Goal: Complete application form: Complete application form

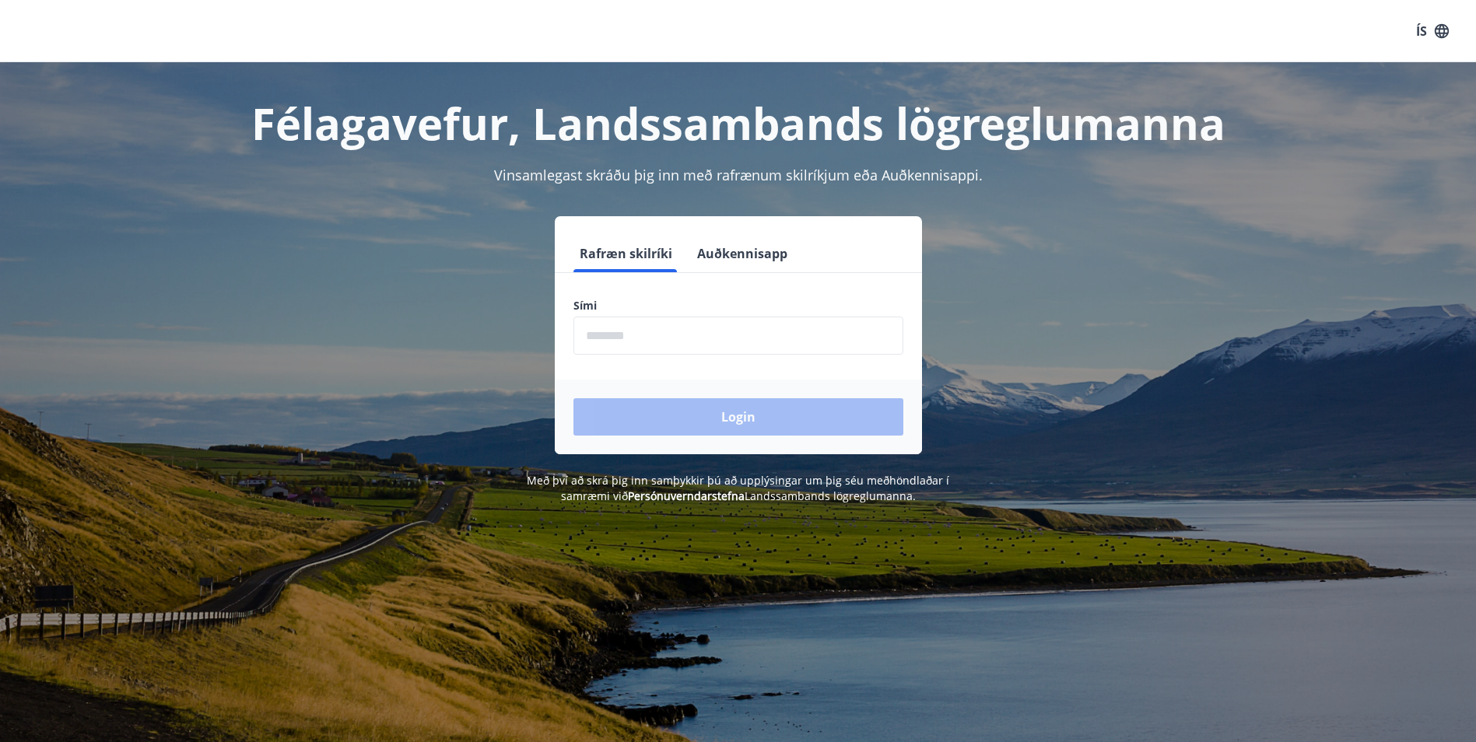
click at [735, 356] on form "Rafræn skilríki Auðkennisapp Sími ​ Login" at bounding box center [738, 344] width 367 height 219
click at [735, 353] on input "phone" at bounding box center [739, 336] width 330 height 38
type input "********"
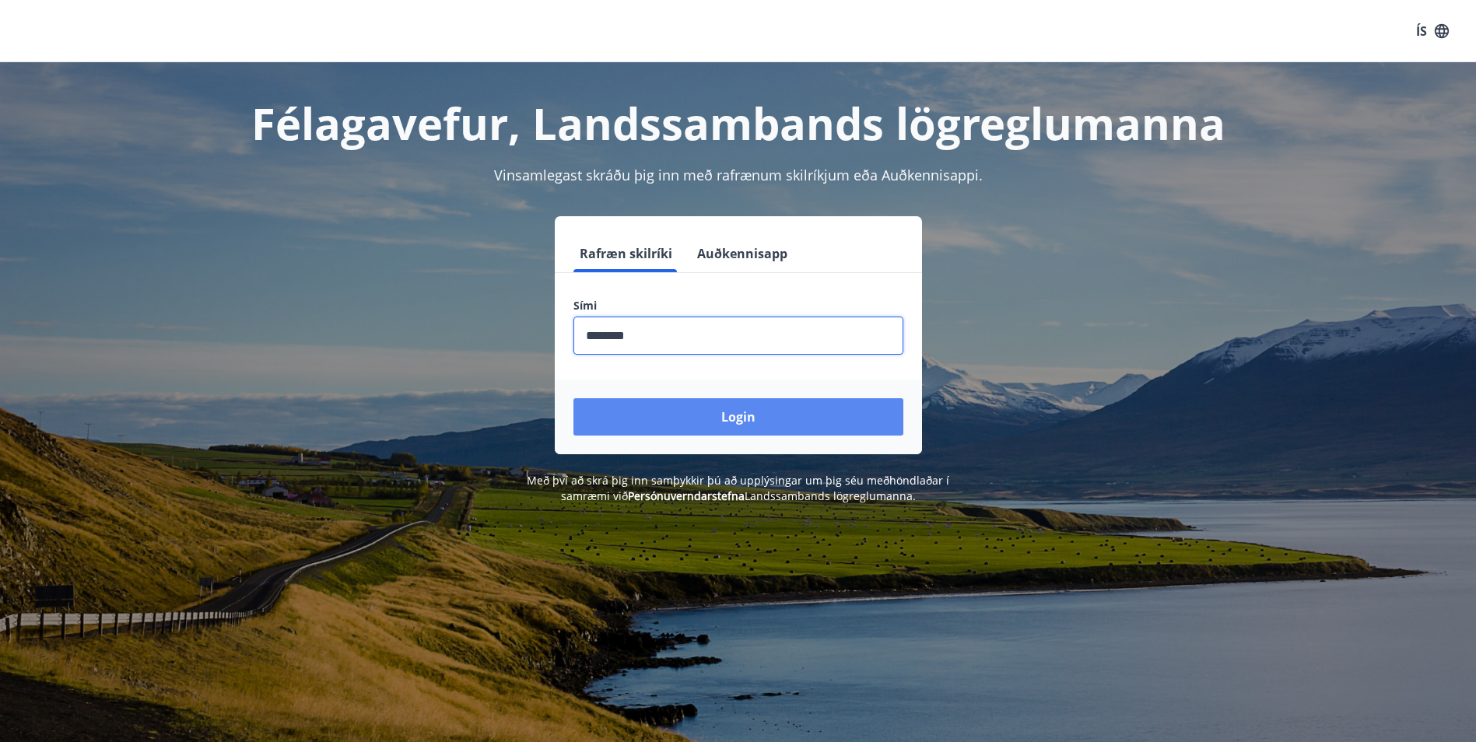
click at [738, 419] on button "Login" at bounding box center [739, 416] width 330 height 37
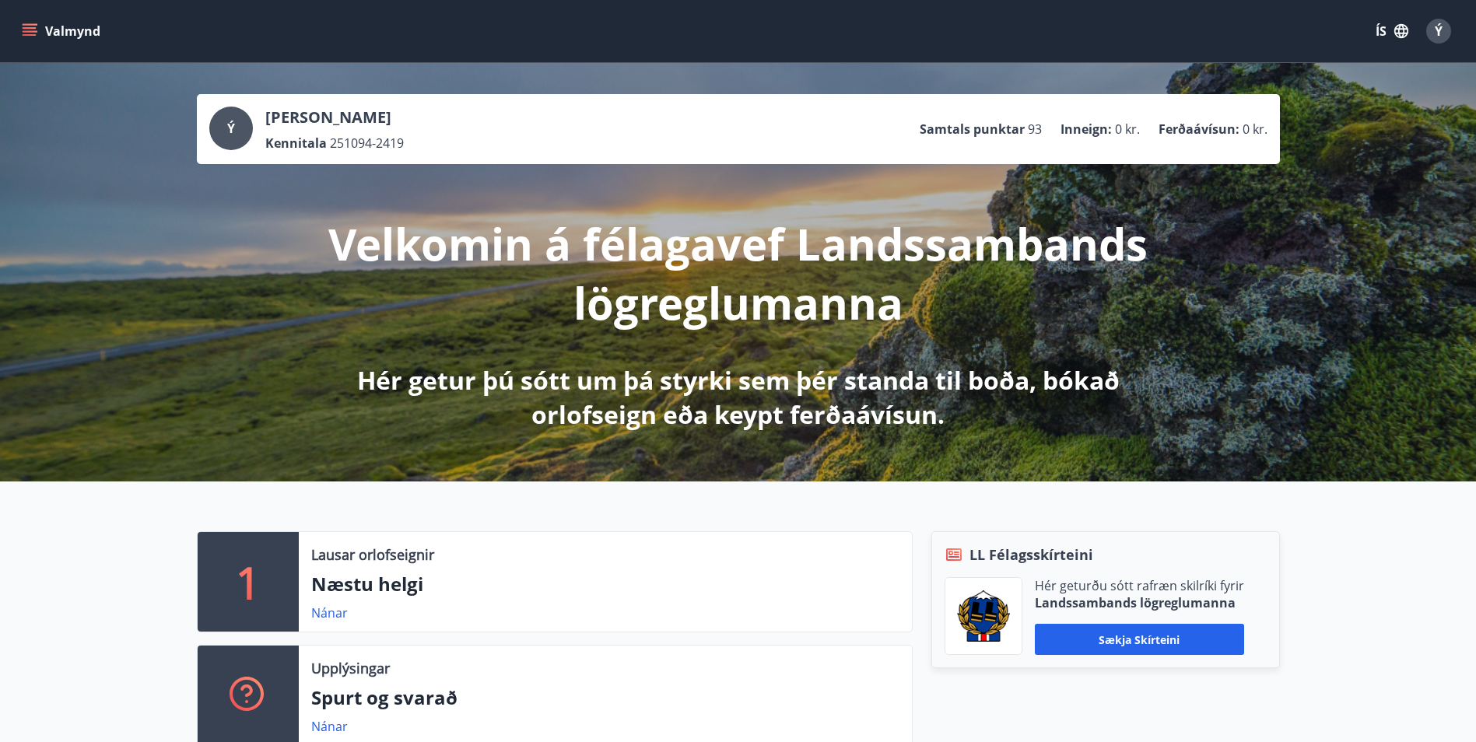
click at [41, 25] on button "Valmynd" at bounding box center [63, 31] width 88 height 28
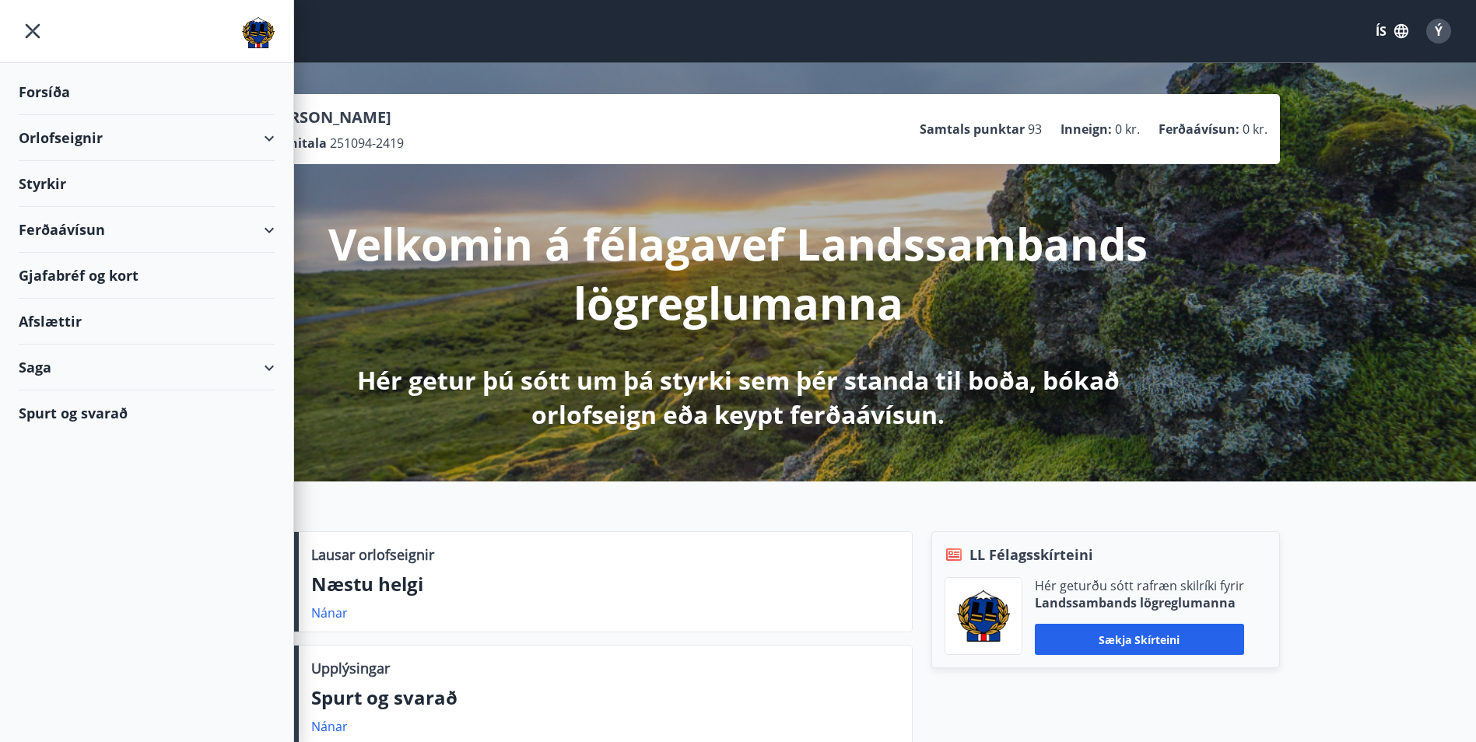
click at [103, 202] on div "Styrkir" at bounding box center [147, 184] width 256 height 46
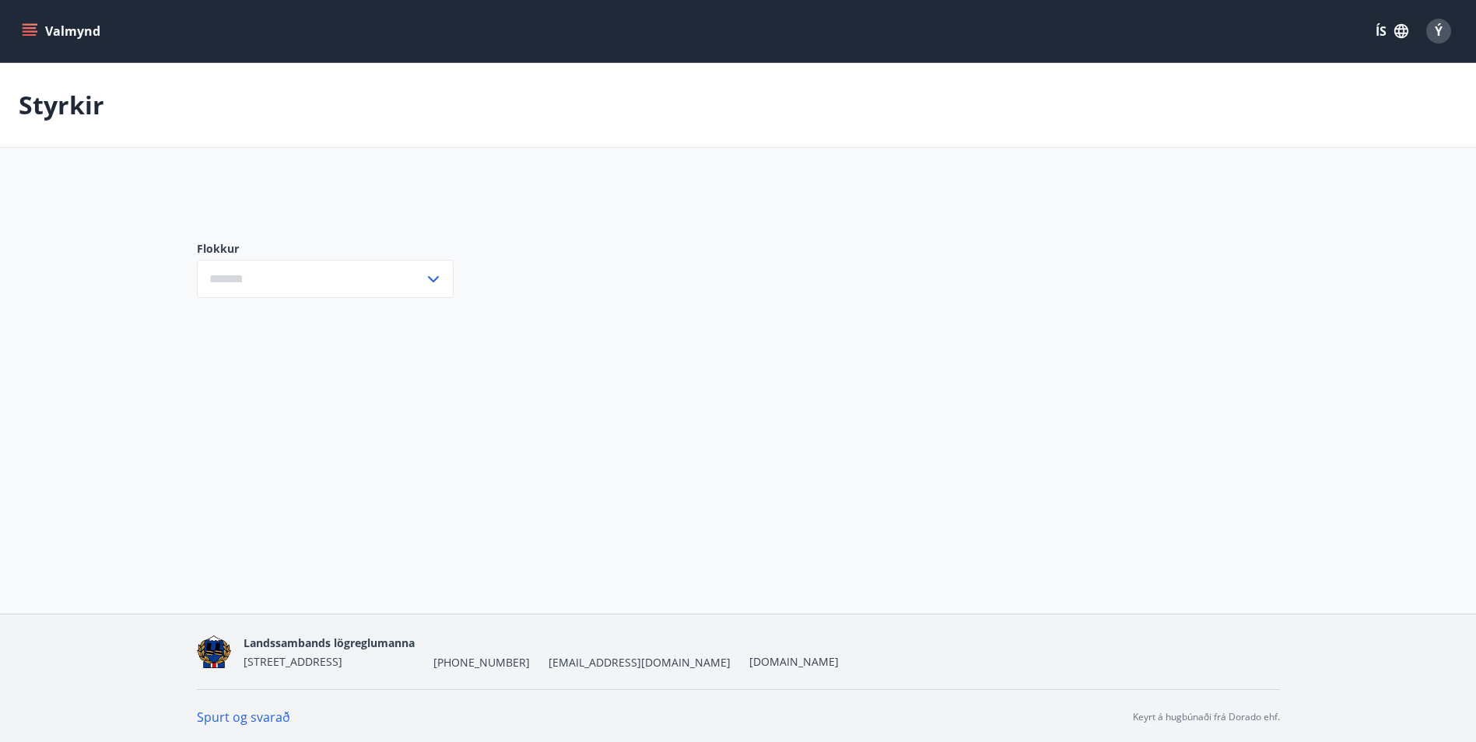
type input "***"
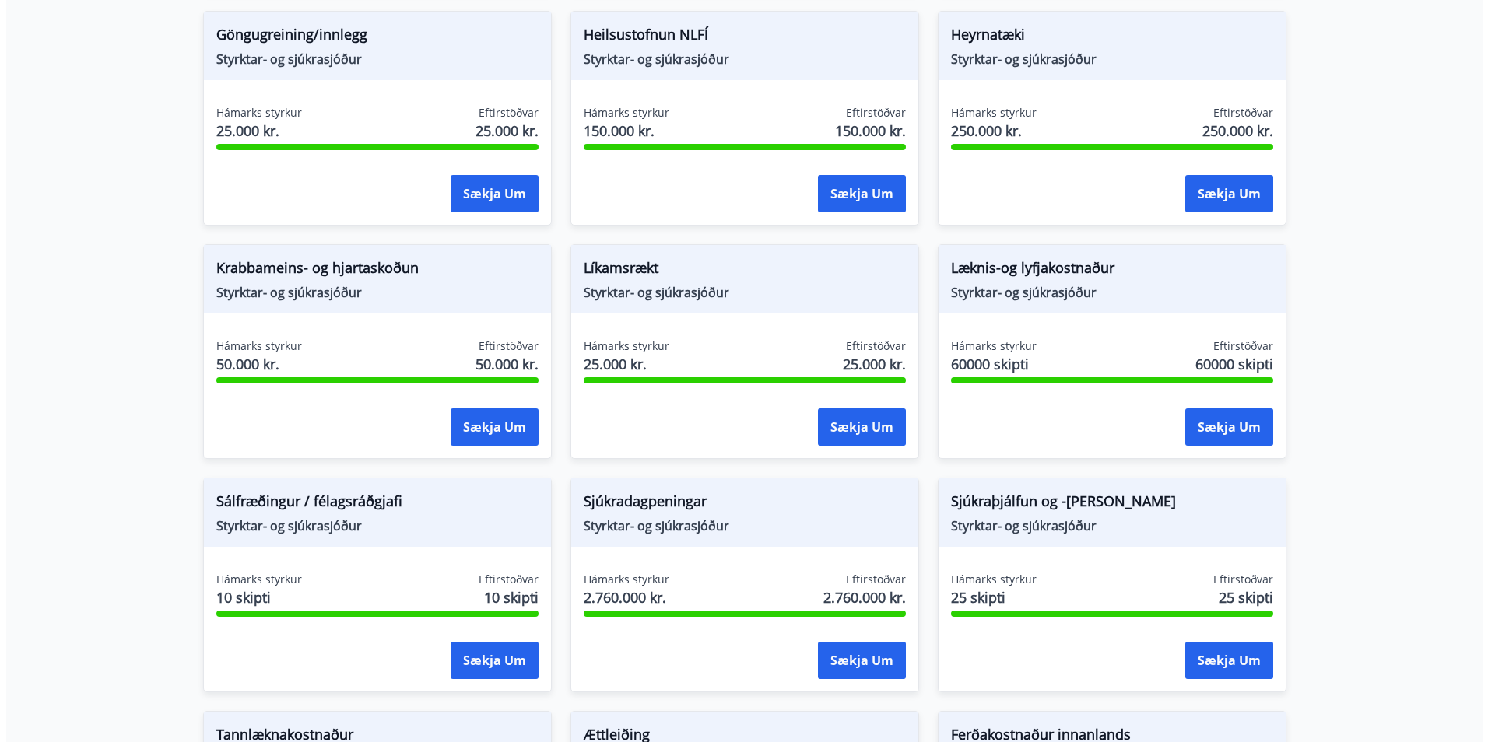
scroll to position [700, 0]
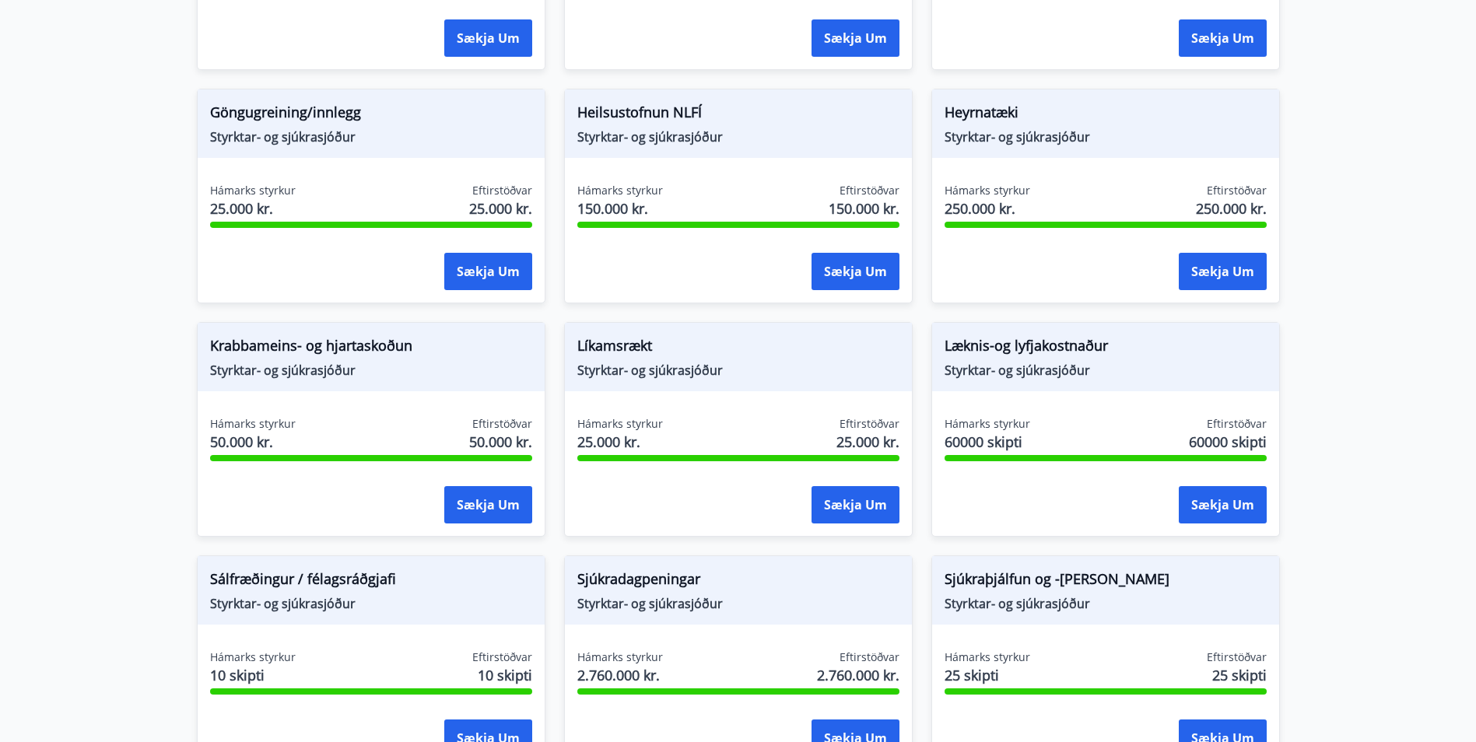
click at [1015, 360] on span "Læknis-og lyfjakostnaður" at bounding box center [1106, 348] width 322 height 26
click at [1207, 503] on button "Sækja um" at bounding box center [1223, 504] width 88 height 37
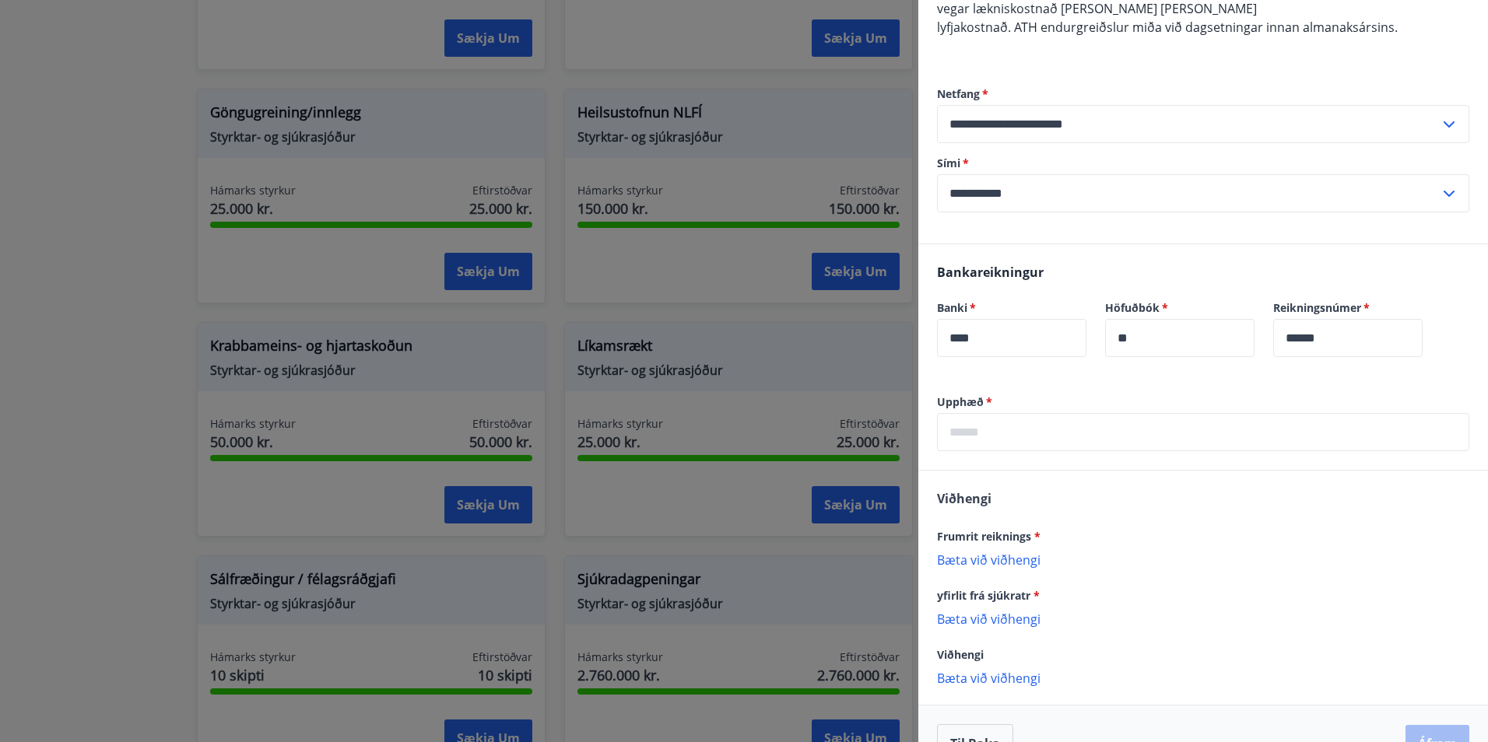
scroll to position [298, 0]
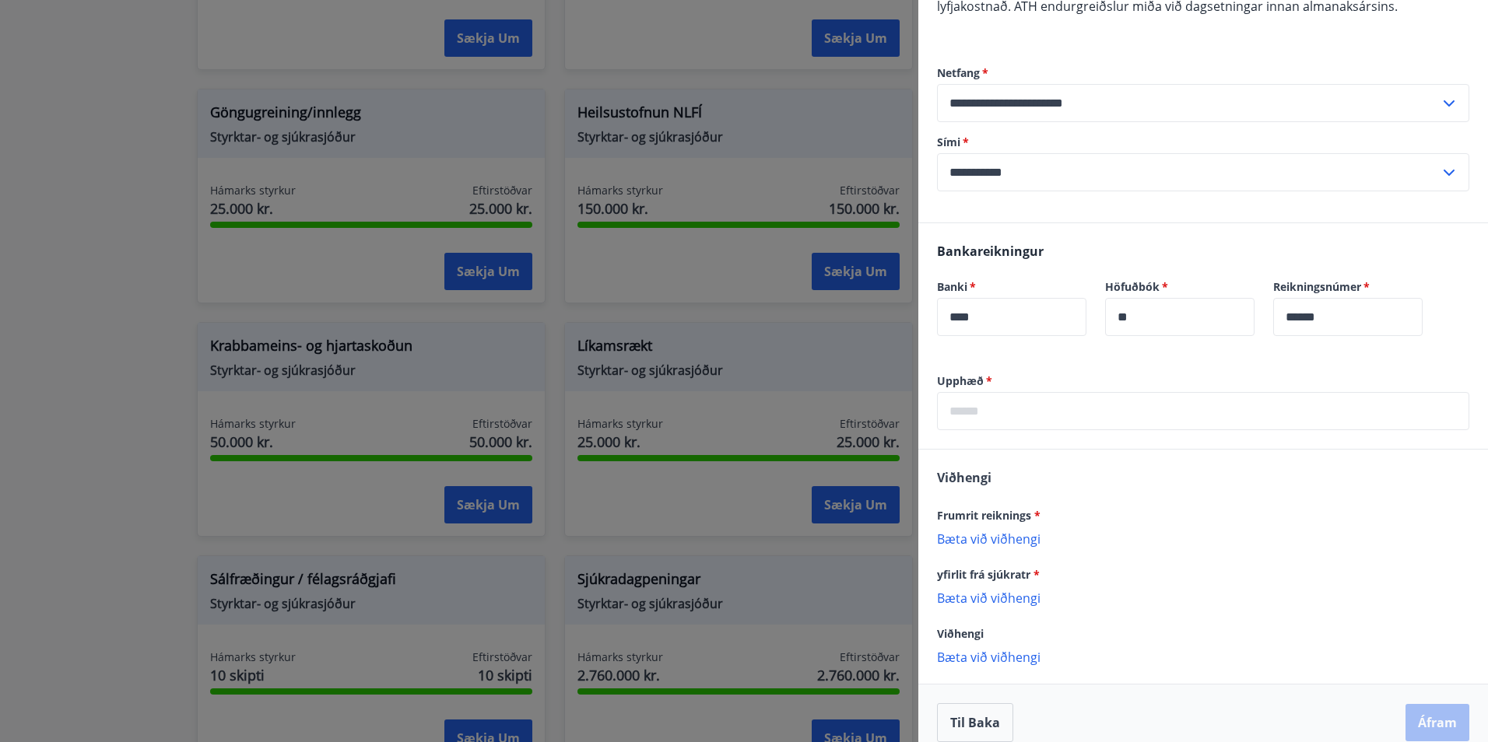
click at [994, 531] on p "Bæta við viðhengi" at bounding box center [1203, 539] width 532 height 16
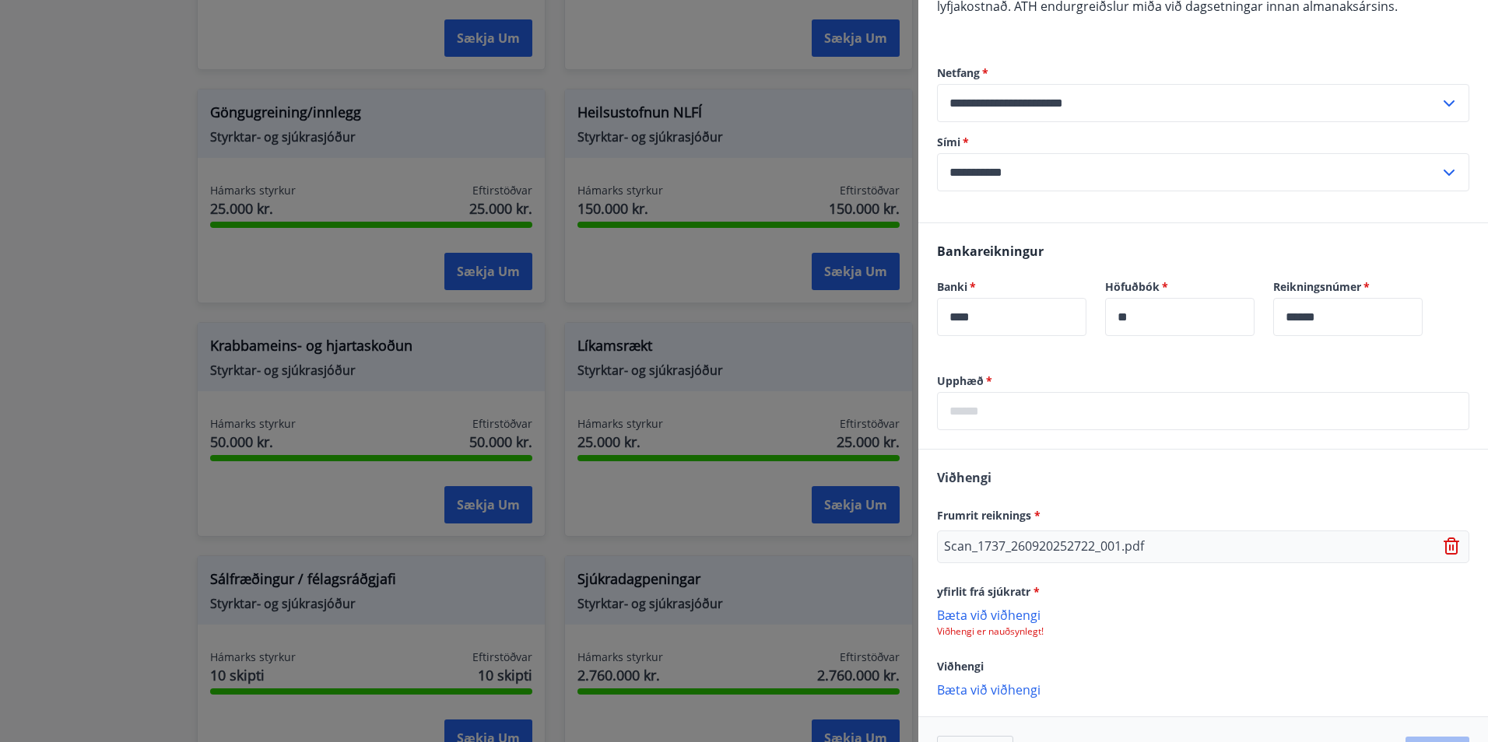
click at [998, 607] on p "Bæta við viðhengi" at bounding box center [1203, 615] width 532 height 16
click at [959, 614] on p "kvittun.pdf" at bounding box center [975, 623] width 63 height 19
click at [1444, 614] on icon at bounding box center [1451, 622] width 16 height 17
click at [1000, 607] on p "Bæta við viðhengi" at bounding box center [1203, 615] width 532 height 16
click at [994, 398] on input "text" at bounding box center [1203, 411] width 532 height 38
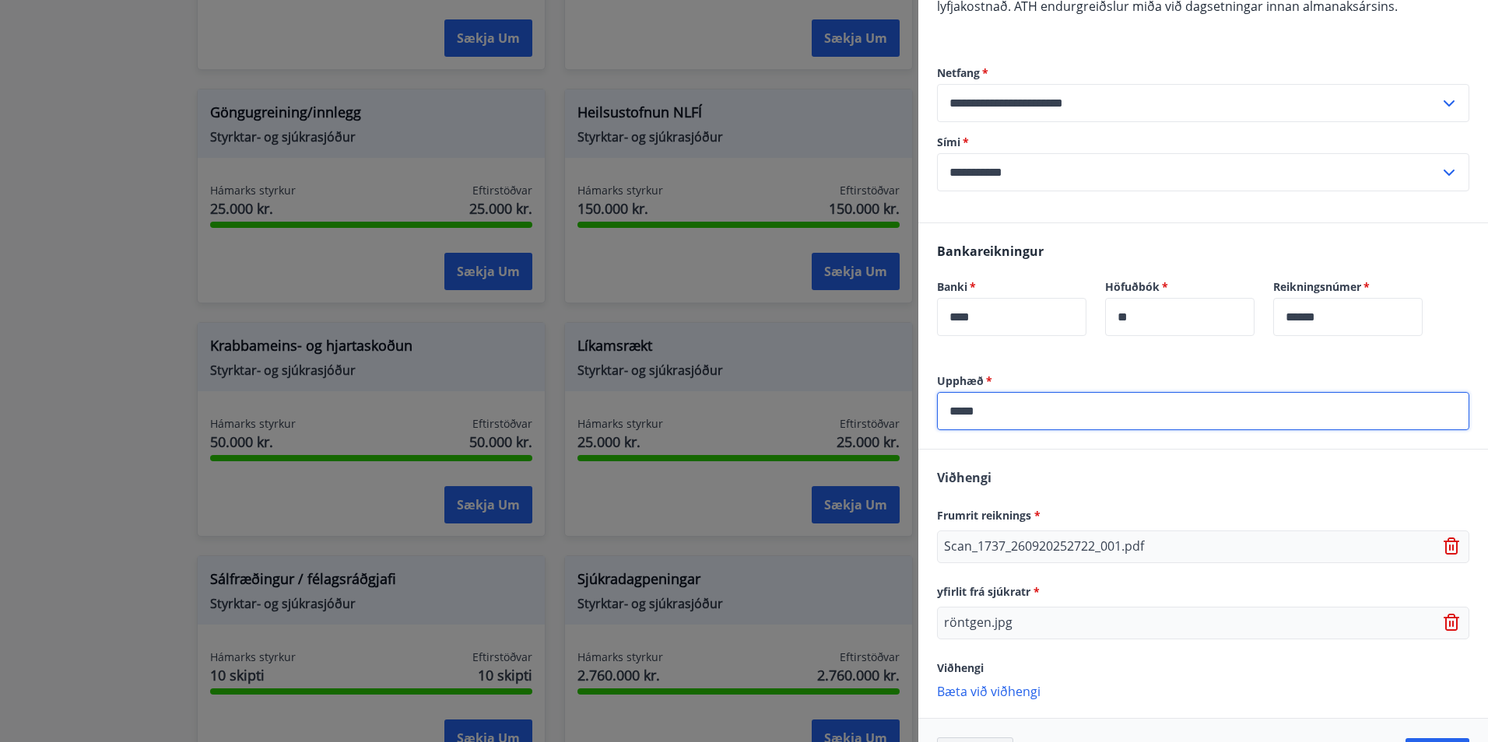
type input "*****"
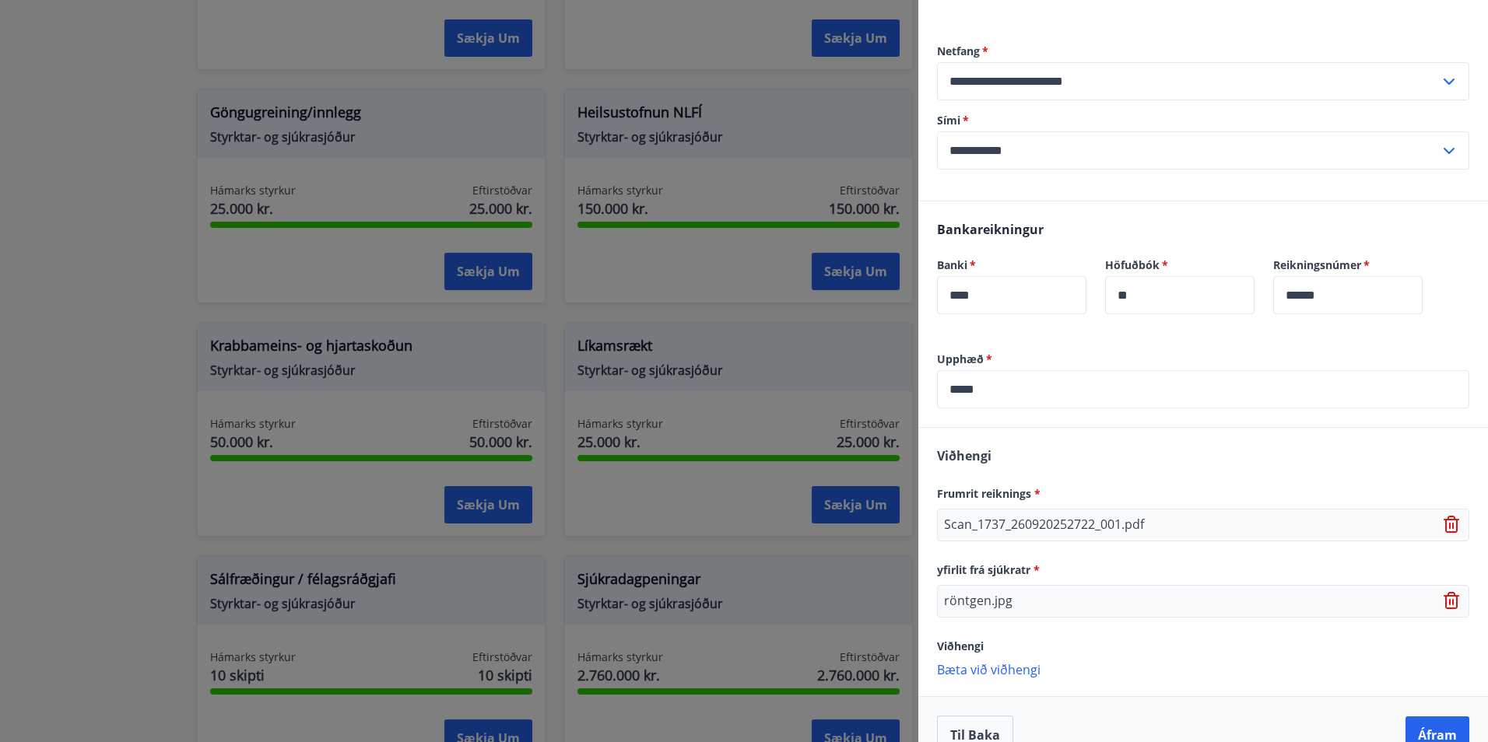
scroll to position [332, 0]
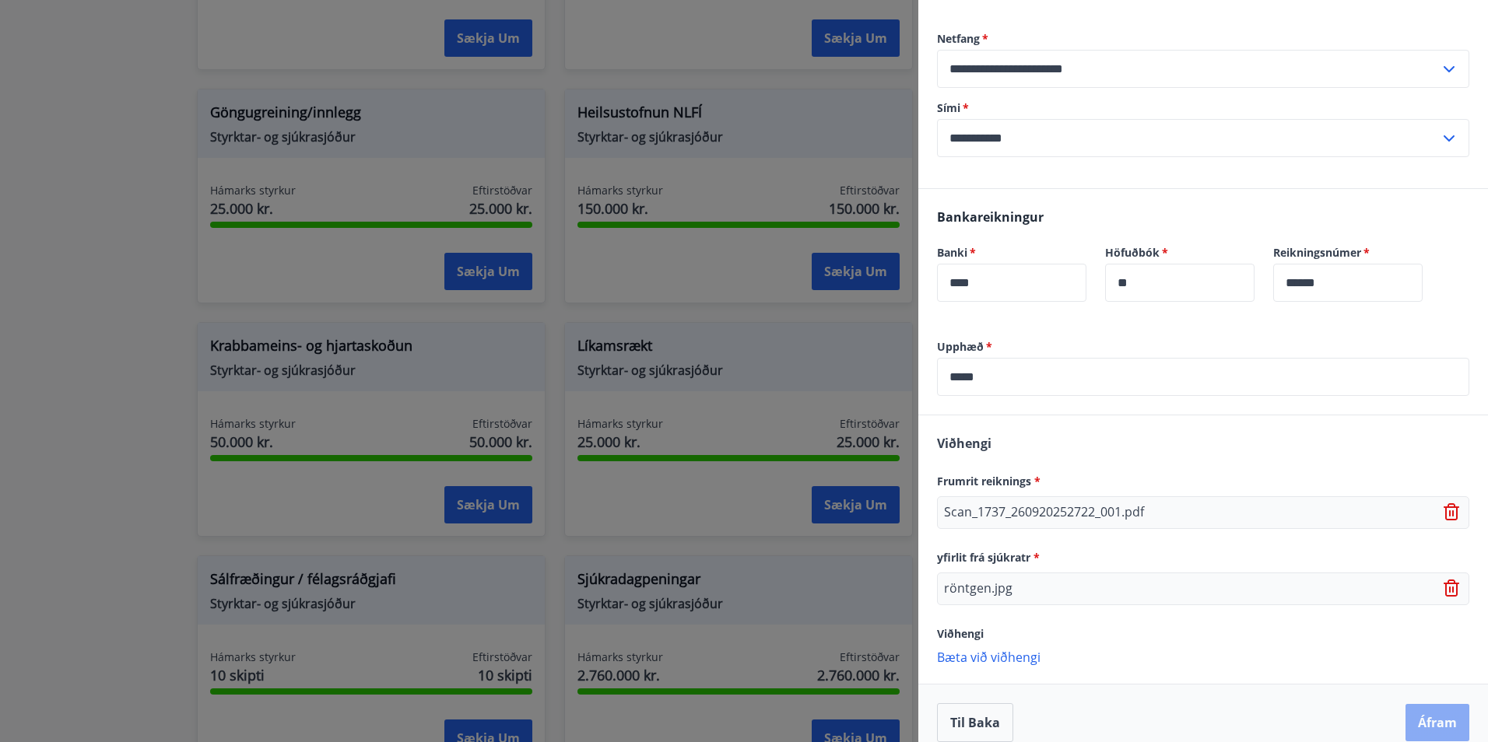
click at [1415, 704] on button "Áfram" at bounding box center [1437, 722] width 64 height 37
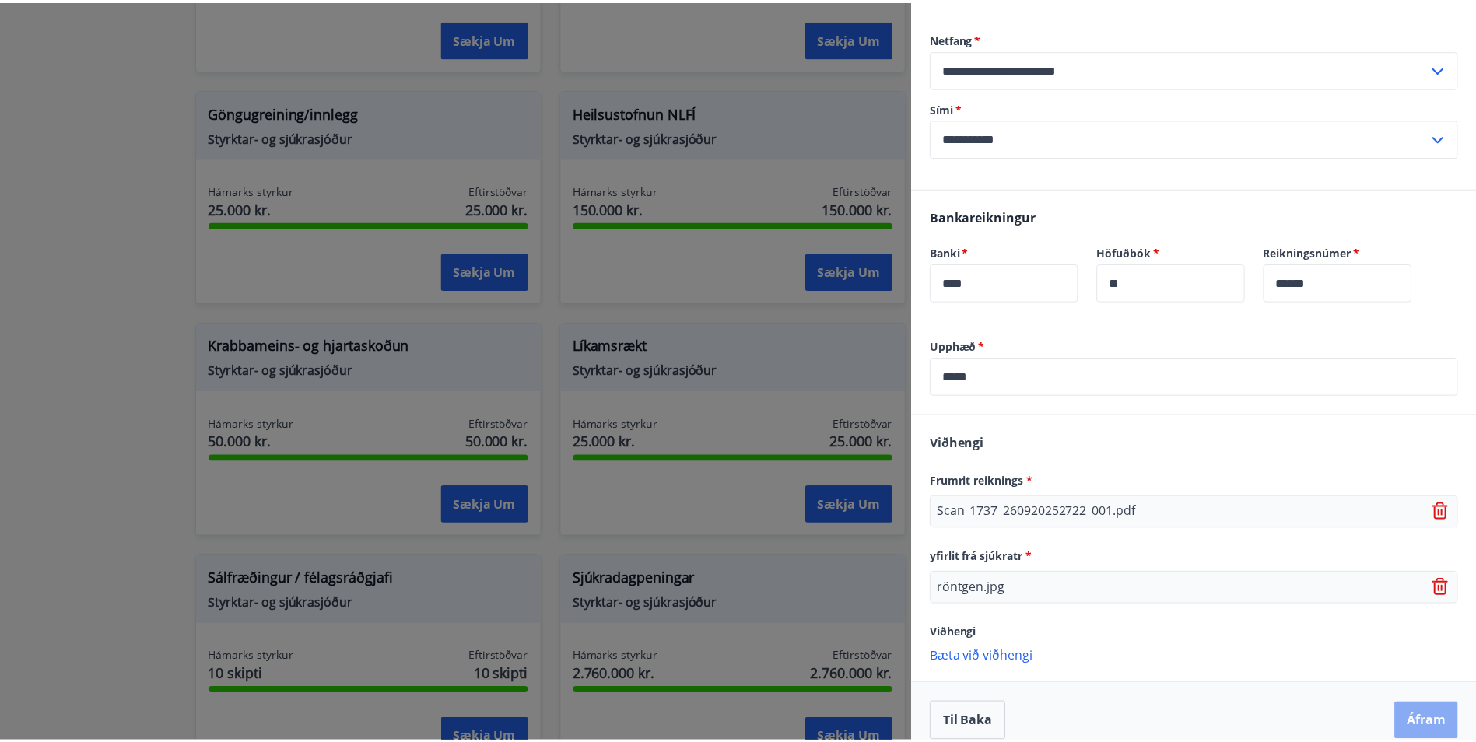
scroll to position [0, 0]
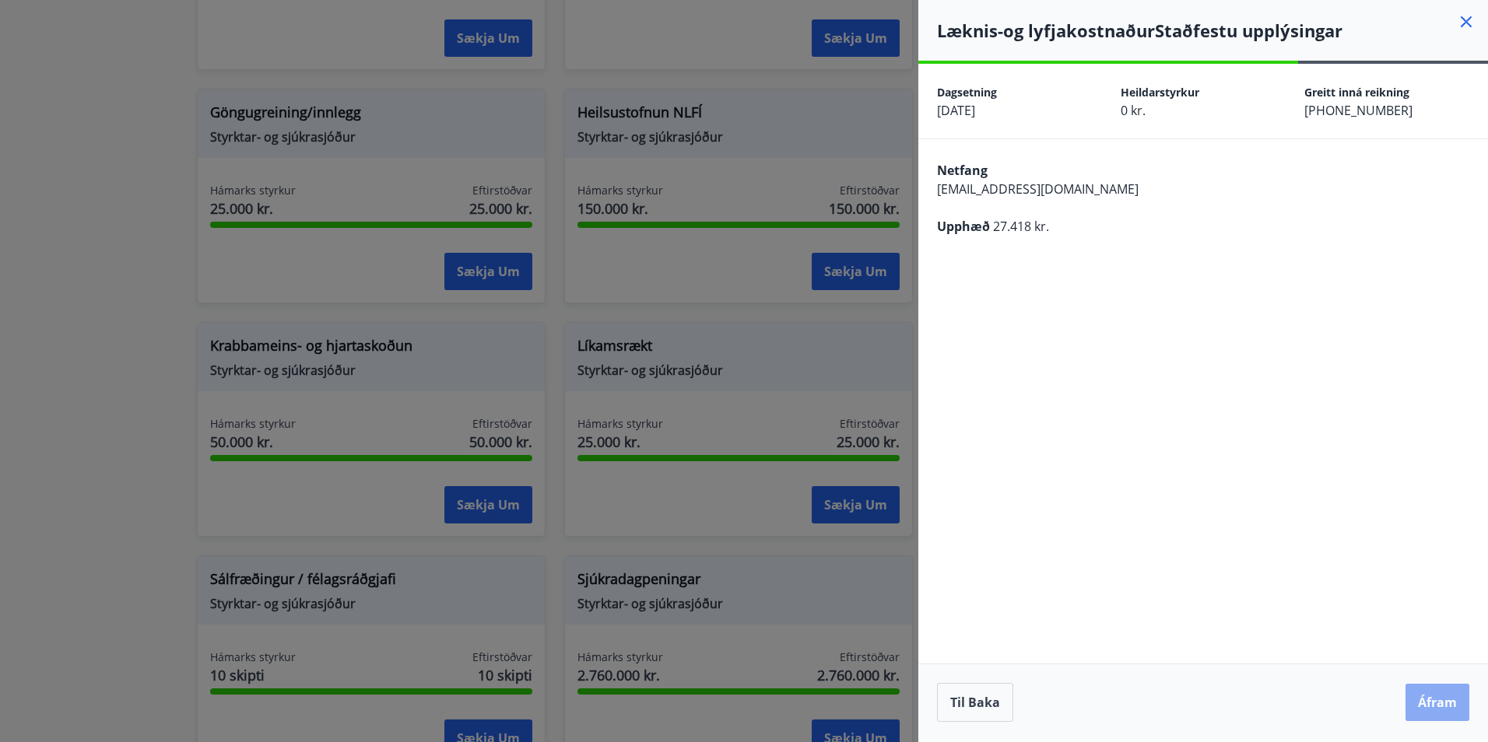
click at [1436, 696] on button "Áfram" at bounding box center [1437, 702] width 64 height 37
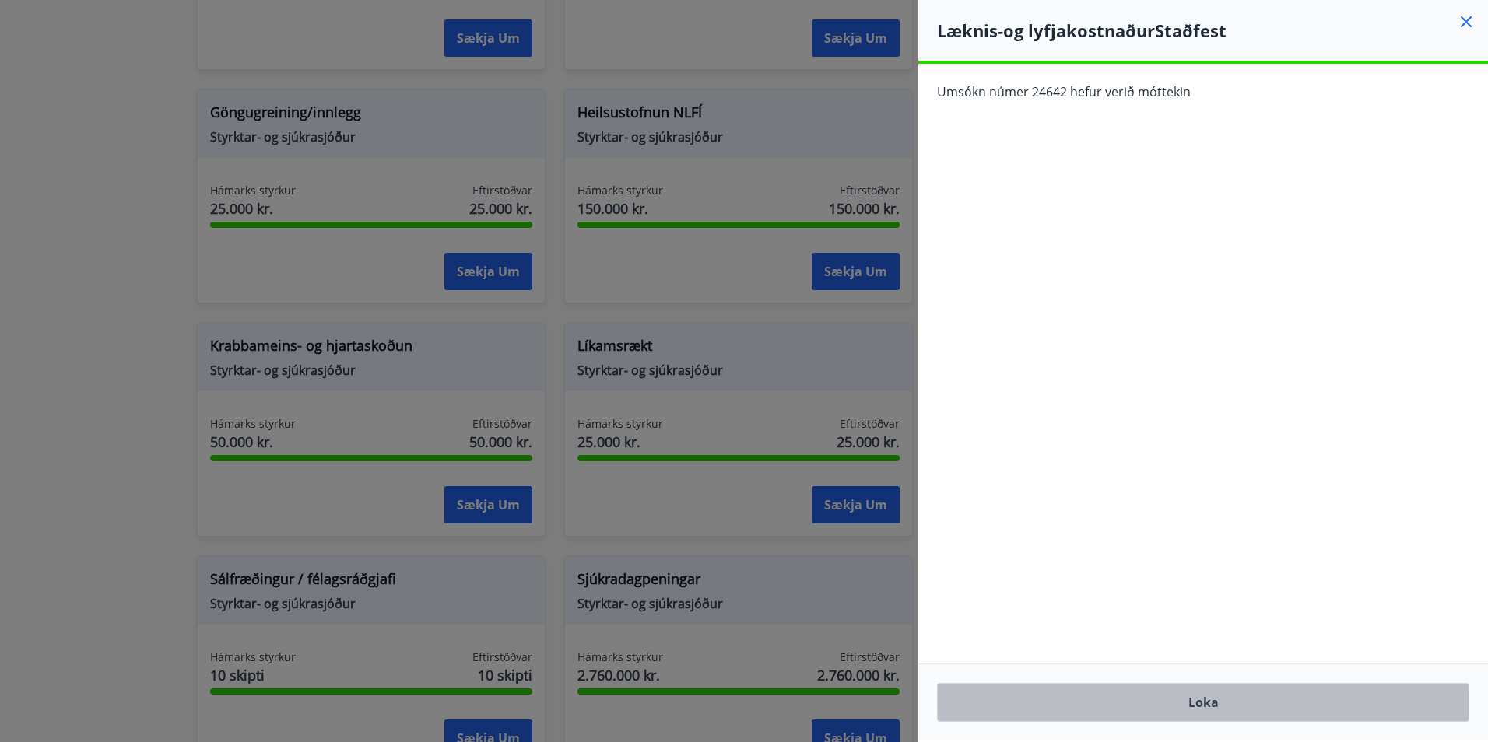
click at [1170, 713] on button "Loka" at bounding box center [1203, 702] width 532 height 39
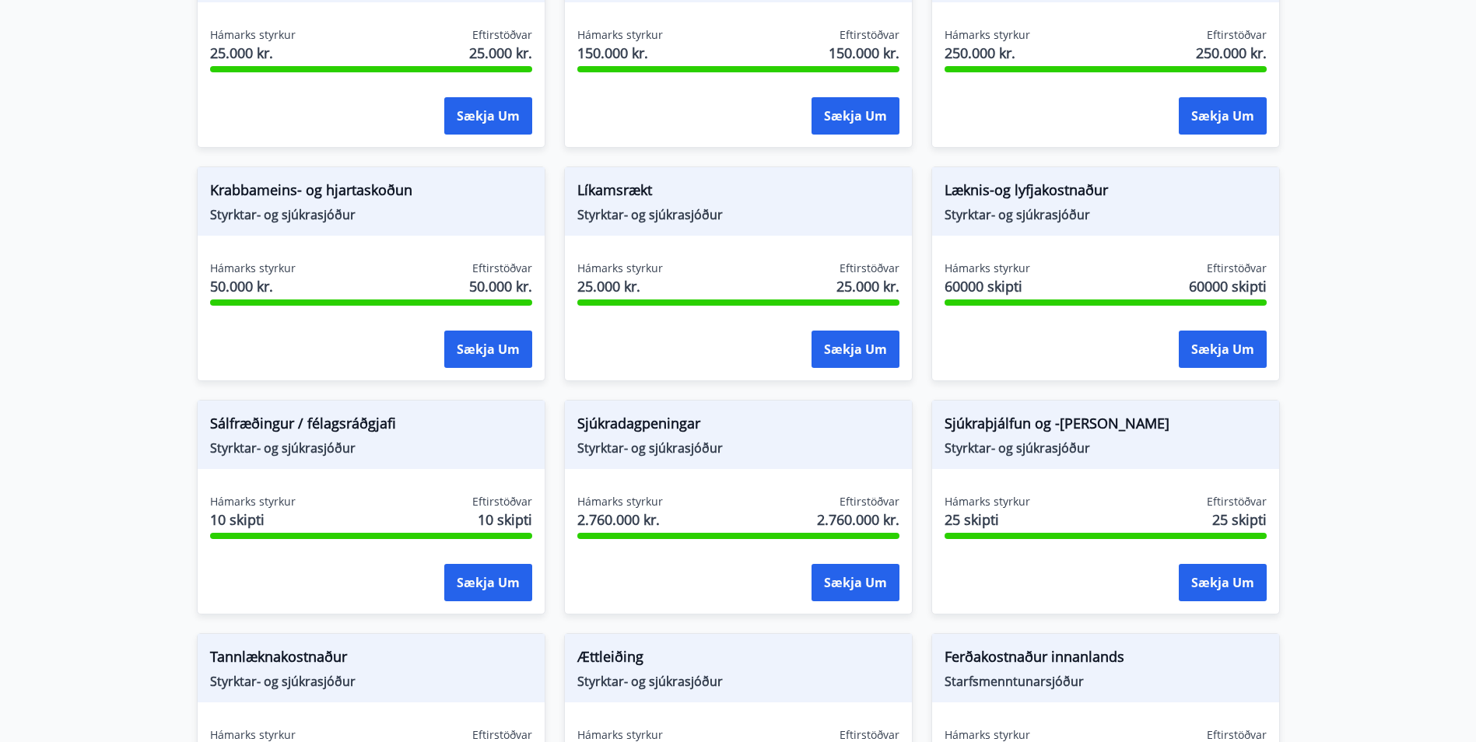
scroll to position [934, 0]
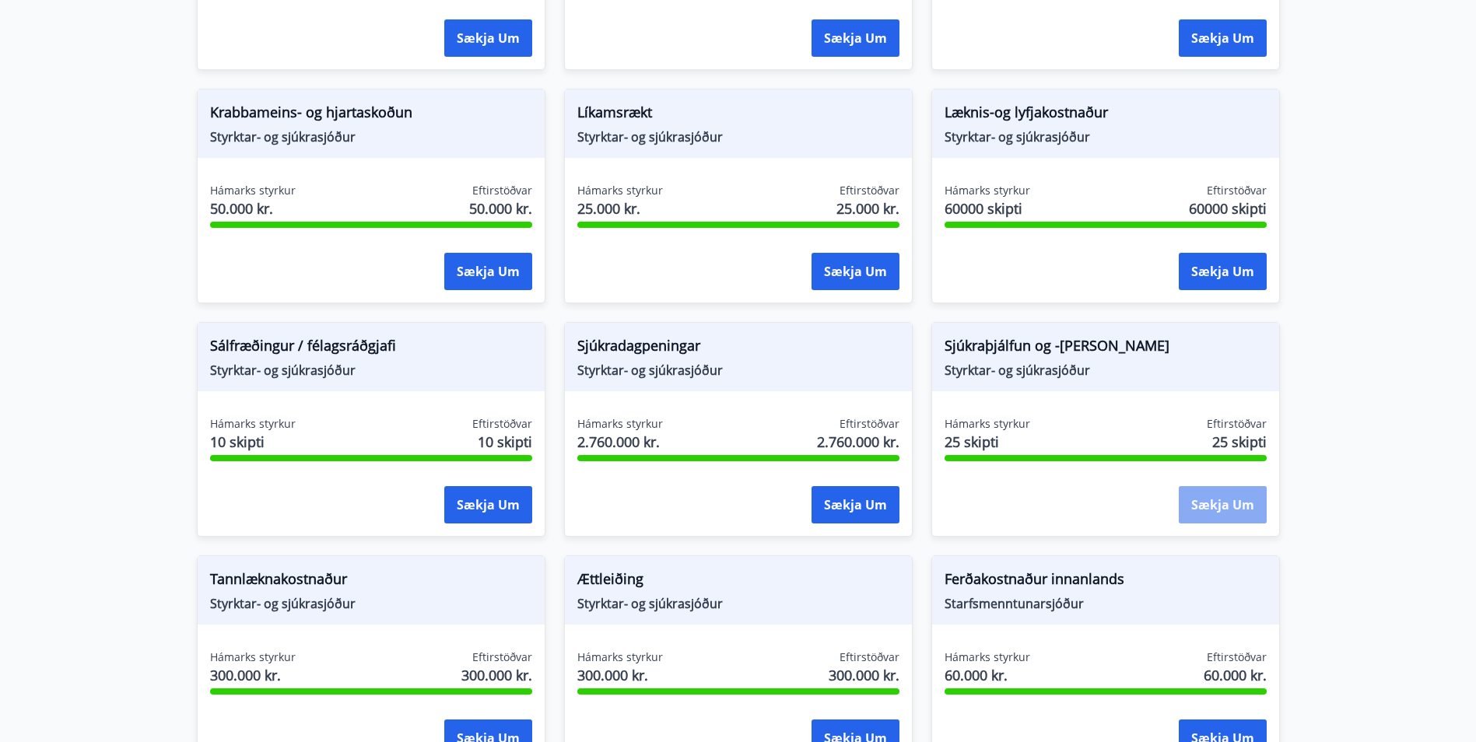
click at [1187, 496] on button "Sækja um" at bounding box center [1223, 504] width 88 height 37
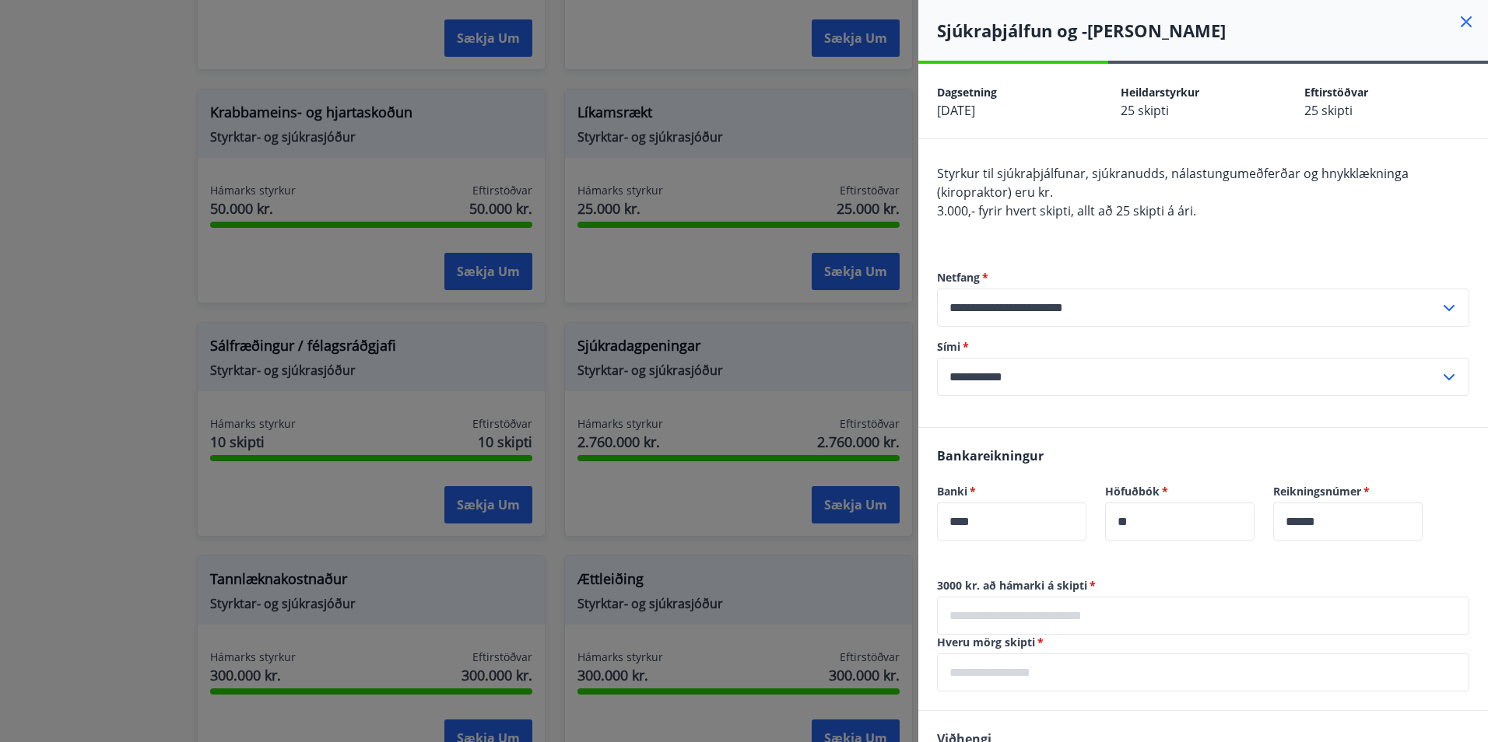
click at [1457, 16] on icon at bounding box center [1466, 21] width 19 height 19
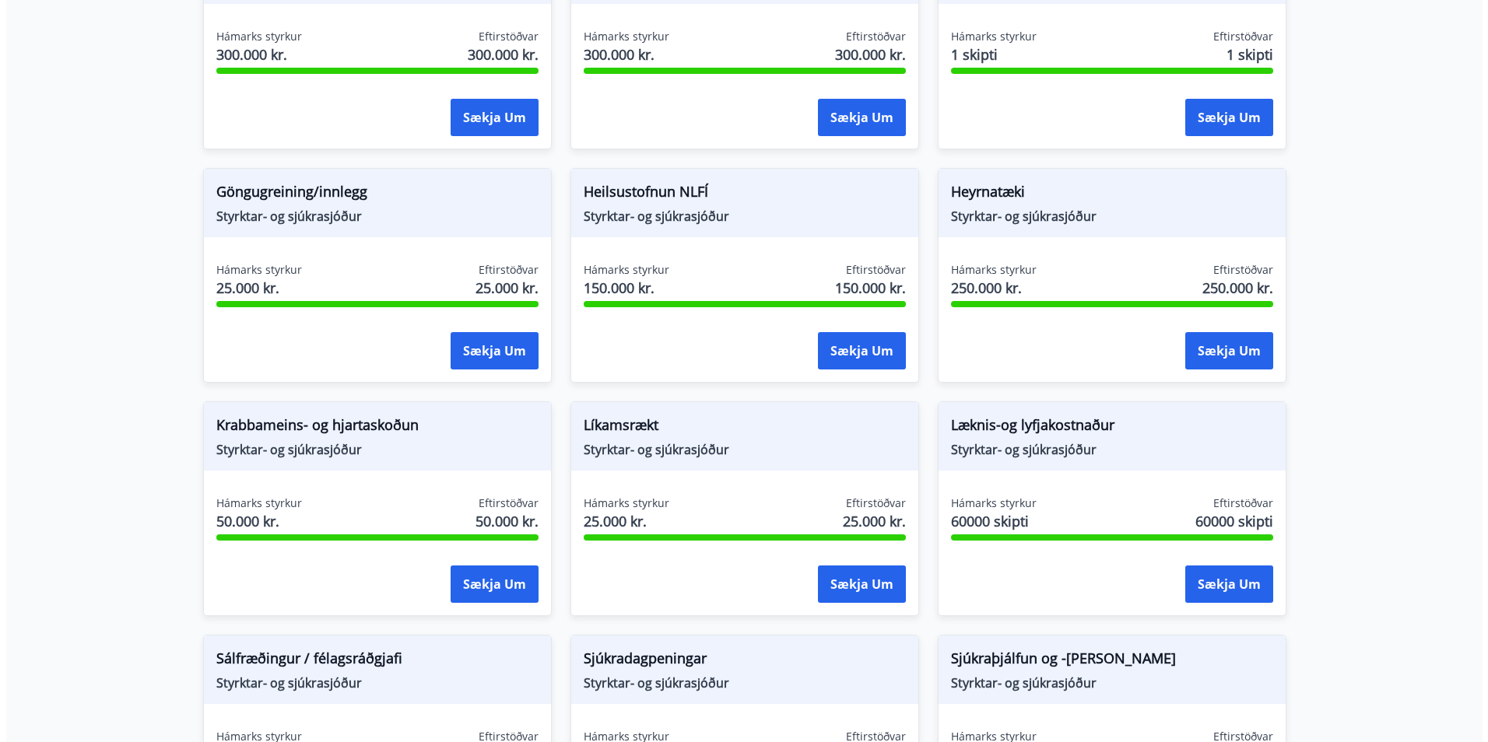
scroll to position [623, 0]
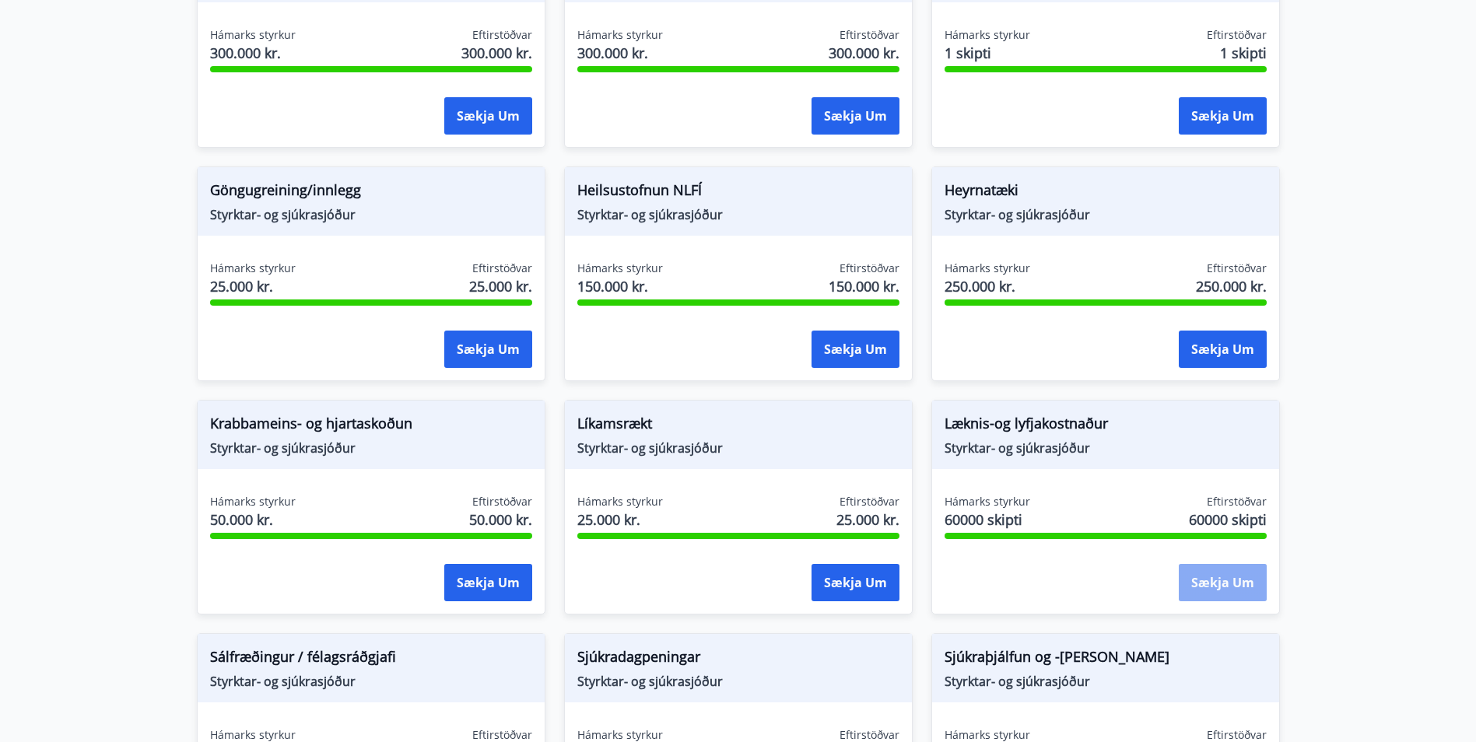
click at [1185, 589] on button "Sækja um" at bounding box center [1223, 582] width 88 height 37
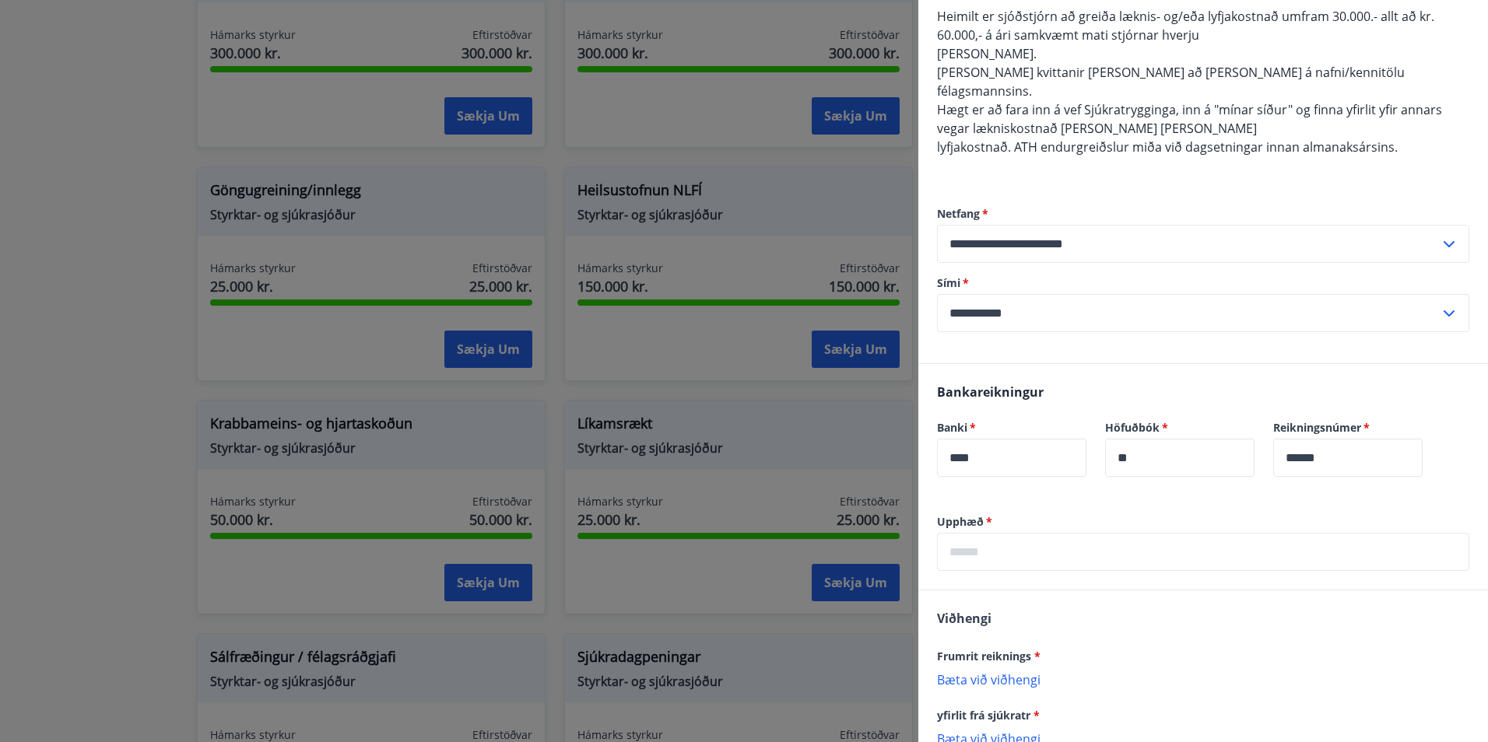
scroll to position [298, 0]
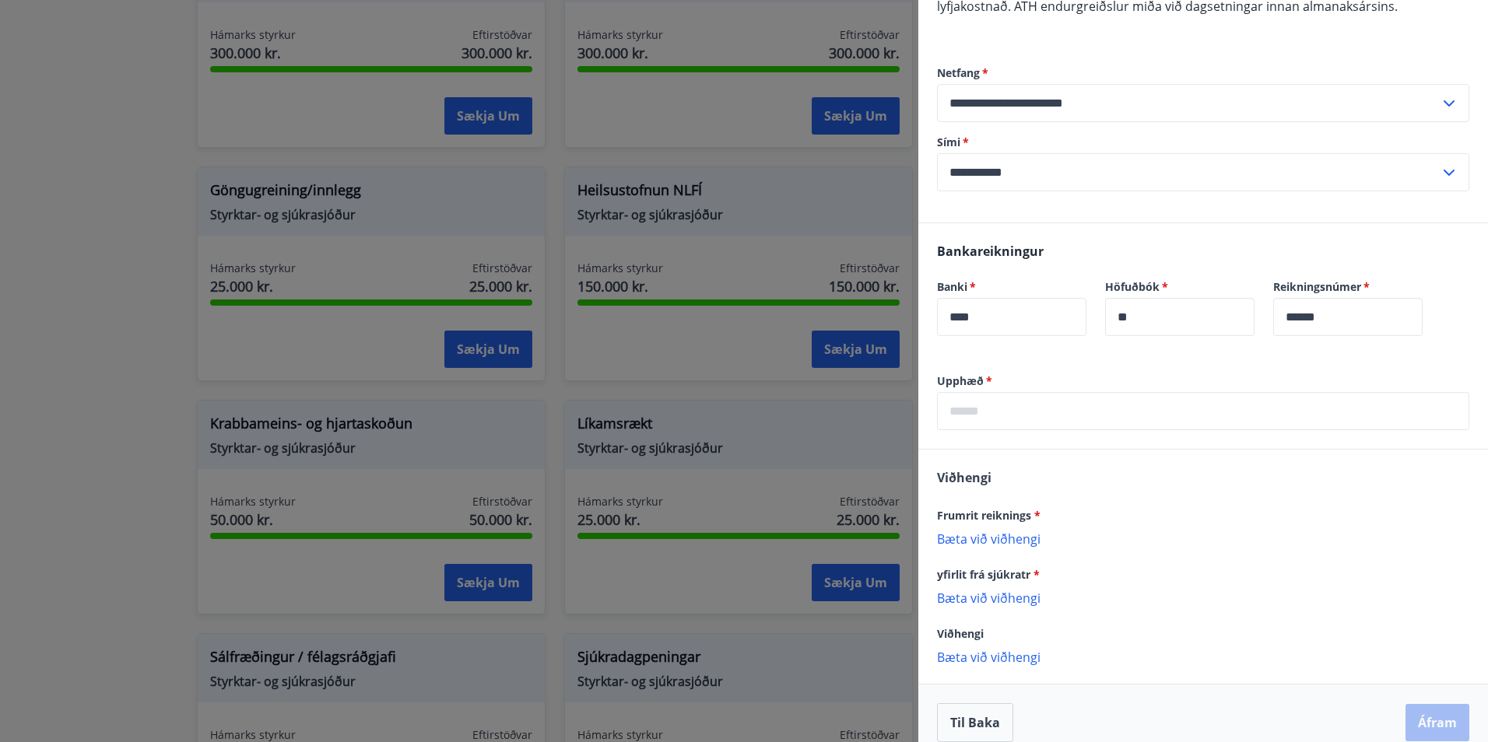
click at [1002, 392] on input "text" at bounding box center [1203, 411] width 532 height 38
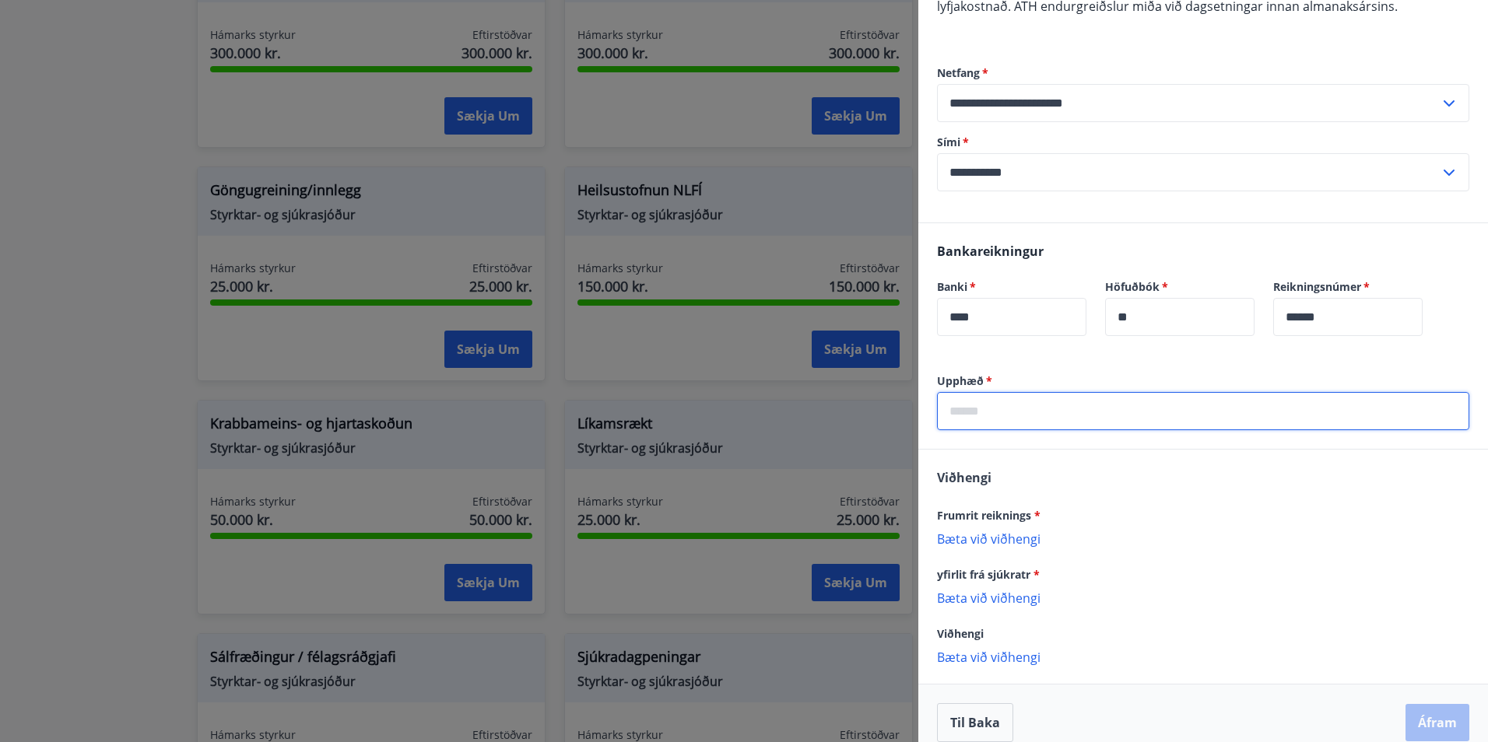
type input "*"
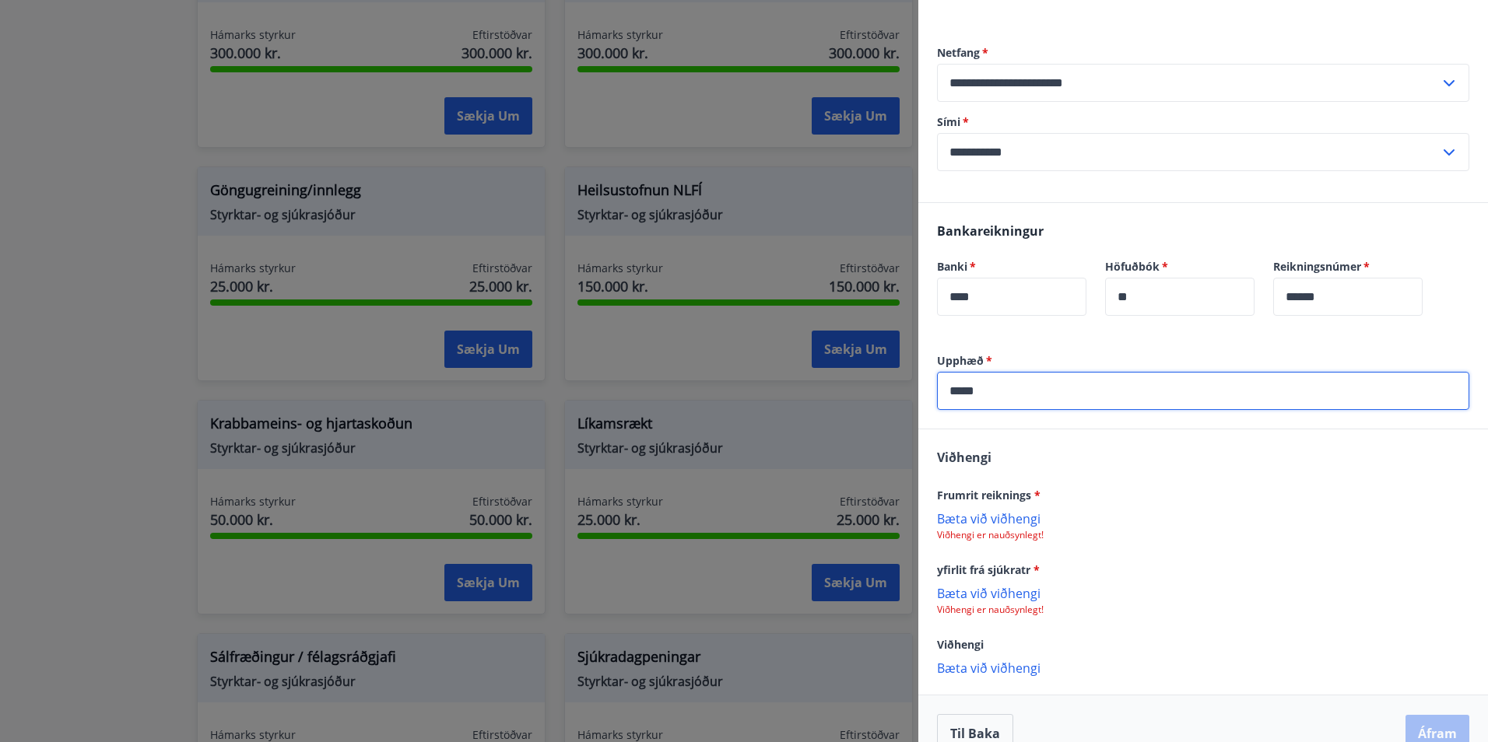
scroll to position [329, 0]
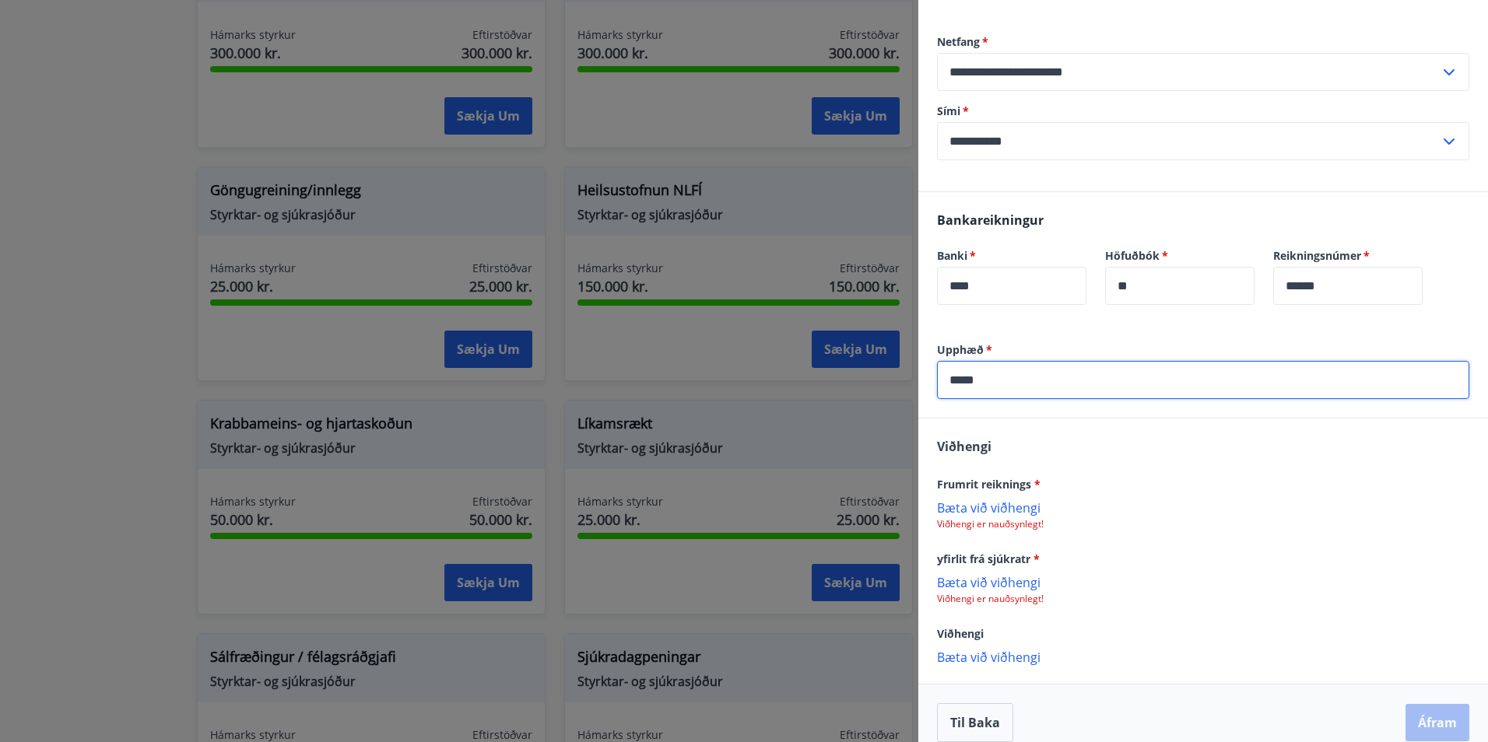
type input "*****"
click at [1024, 500] on p "Bæta við viðhengi" at bounding box center [1203, 508] width 532 height 16
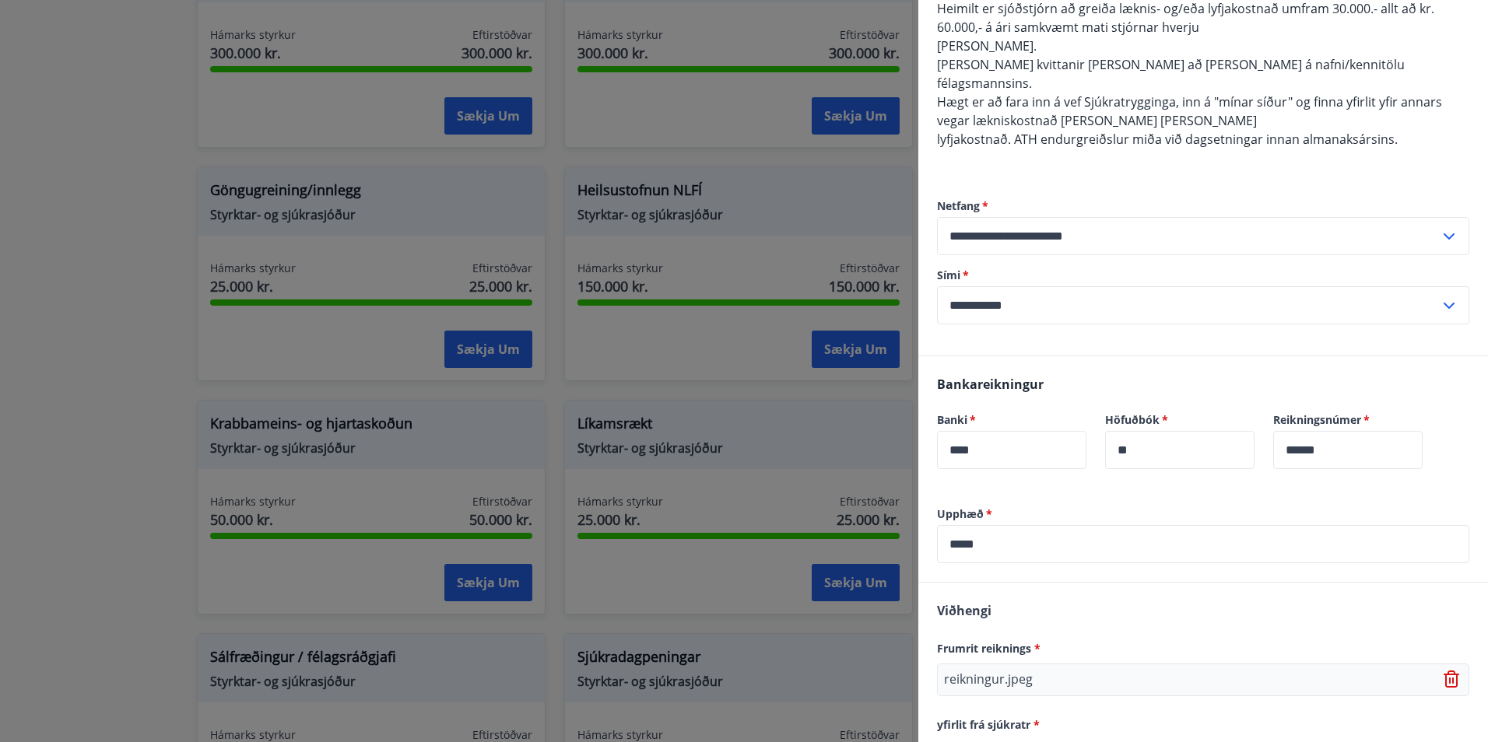
scroll to position [331, 0]
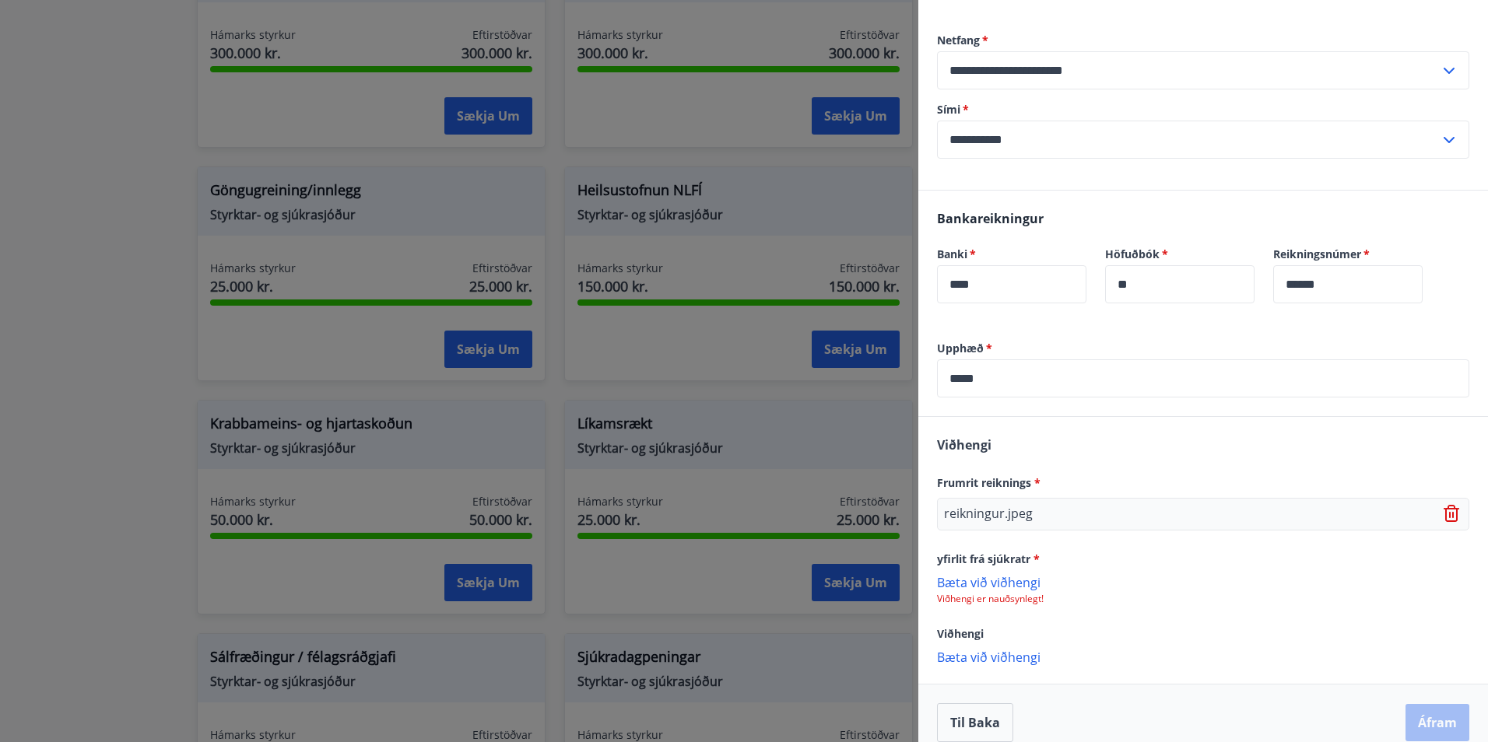
click at [970, 574] on p "Bæta við viðhengi" at bounding box center [1203, 582] width 532 height 16
click at [1428, 706] on button "Áfram" at bounding box center [1437, 724] width 64 height 37
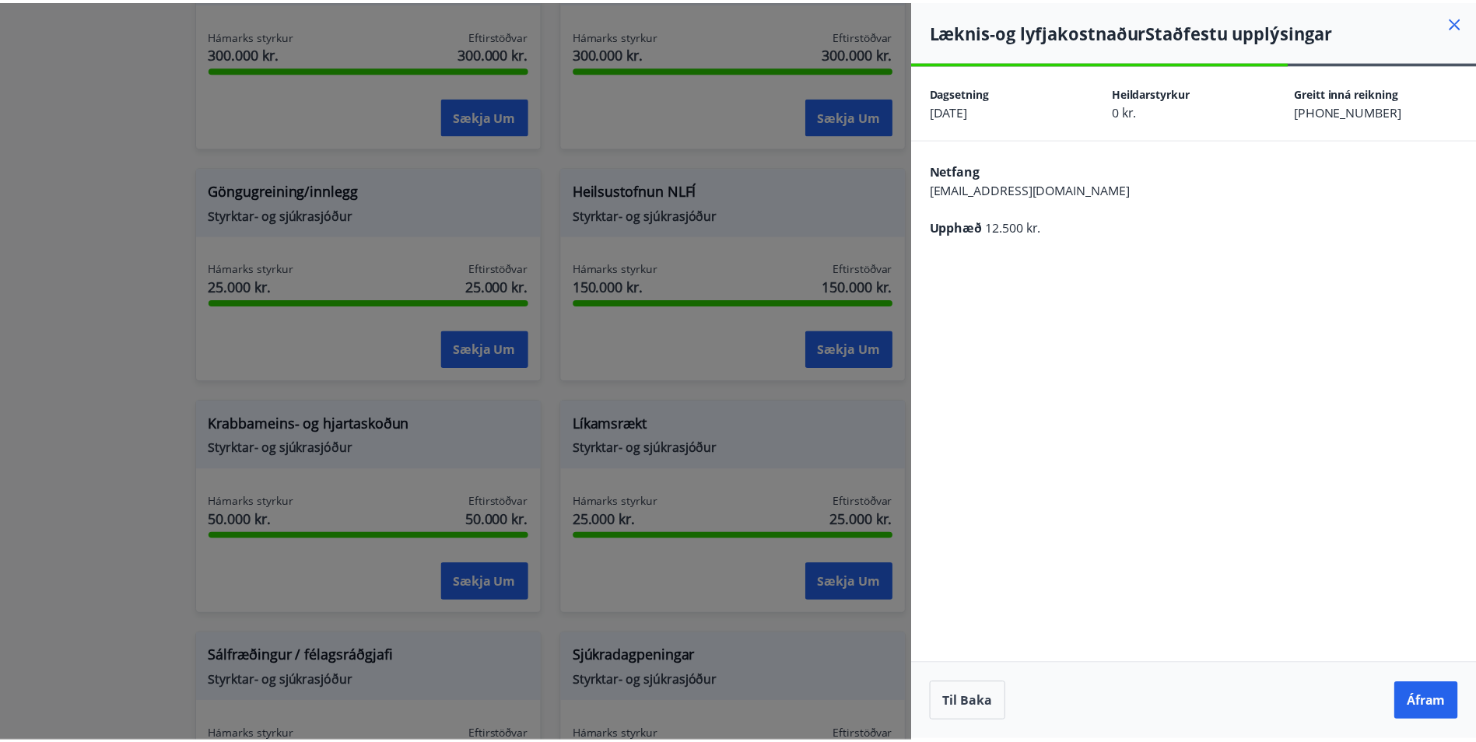
scroll to position [0, 0]
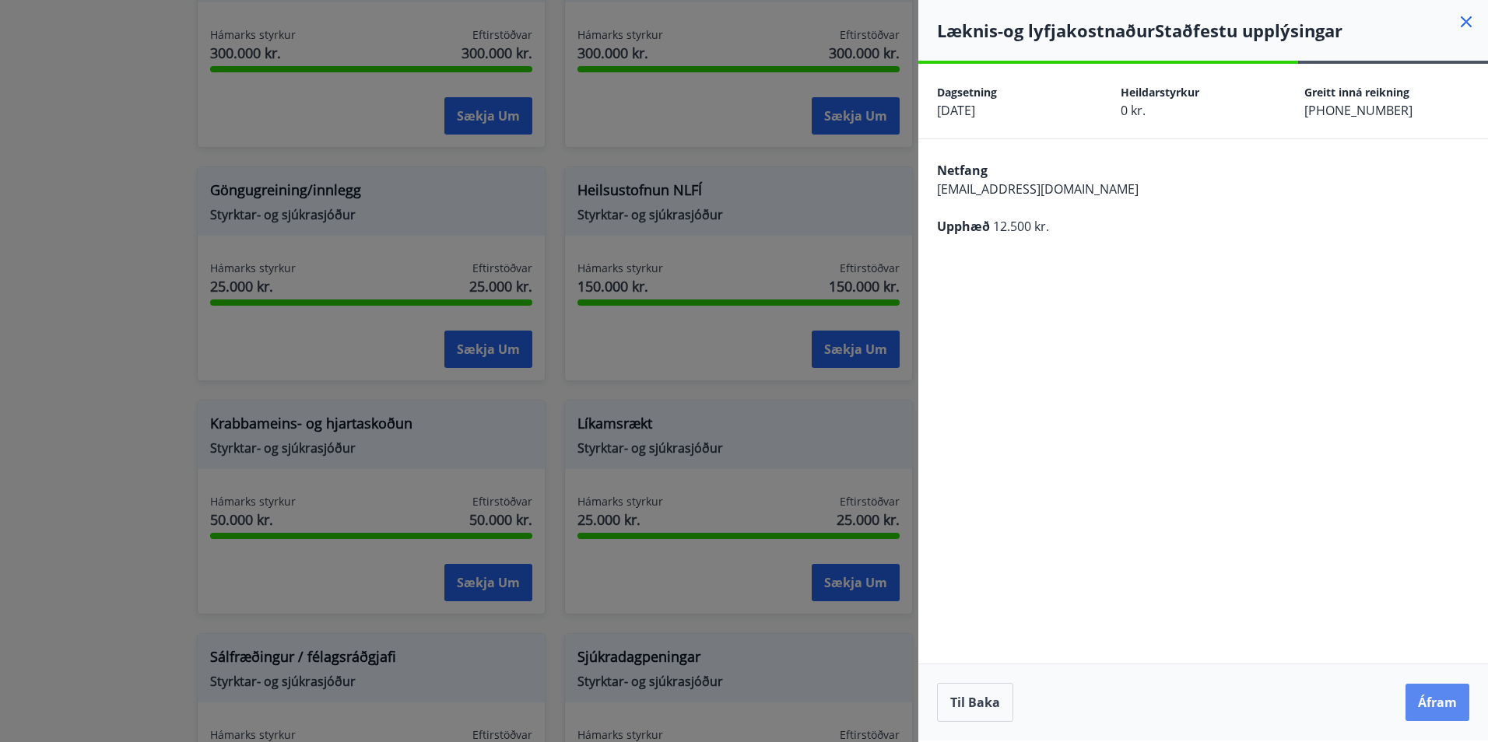
click at [1436, 708] on button "Áfram" at bounding box center [1437, 702] width 64 height 37
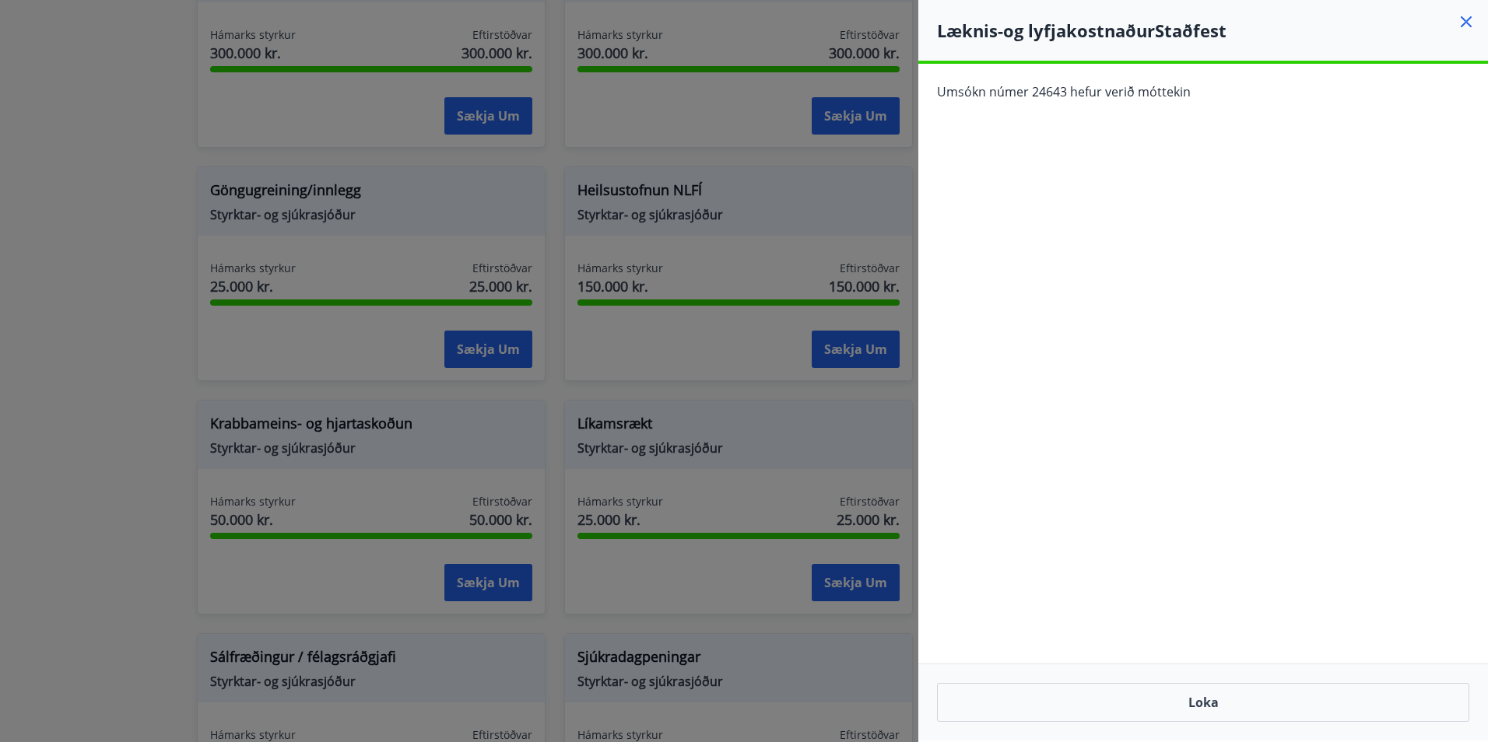
click at [1462, 26] on icon at bounding box center [1466, 21] width 11 height 11
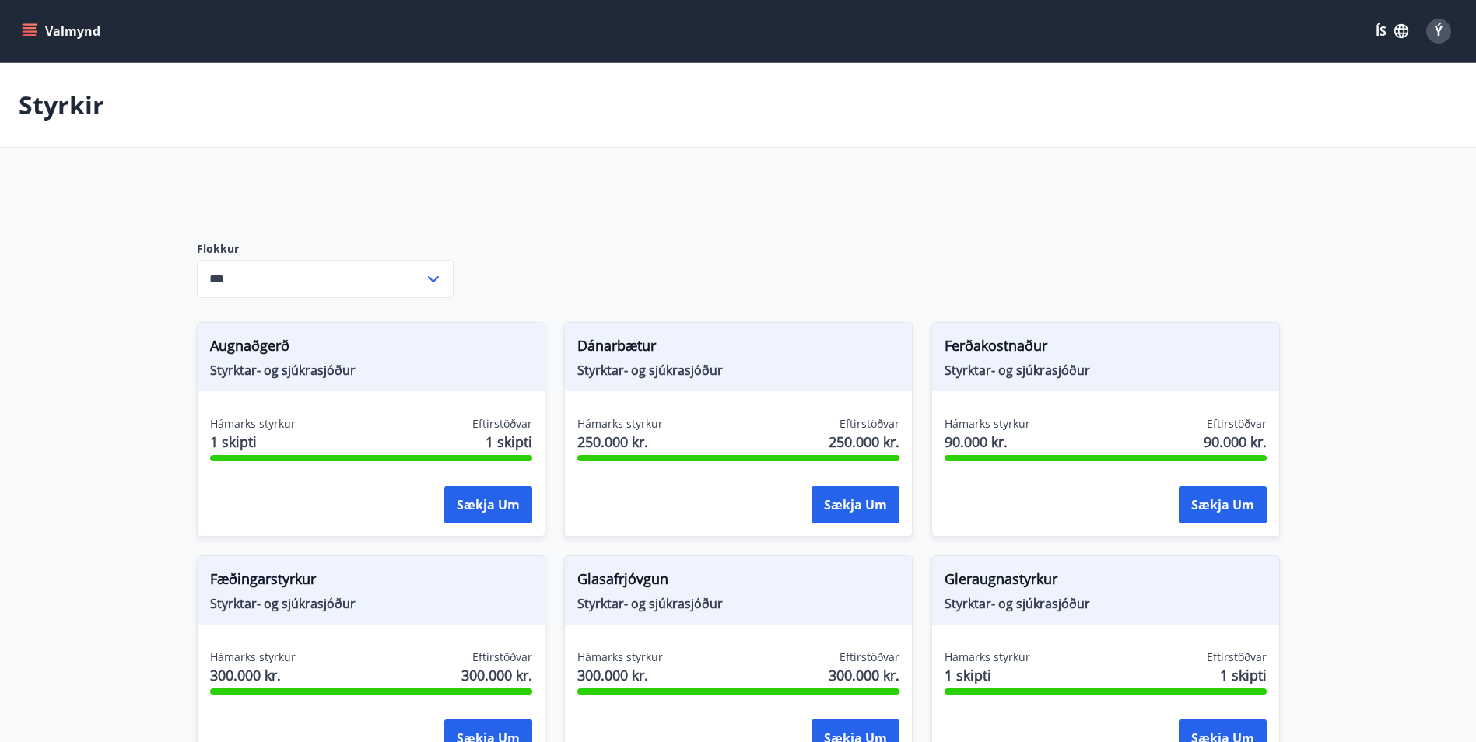
click at [33, 39] on button "Valmynd" at bounding box center [63, 31] width 88 height 28
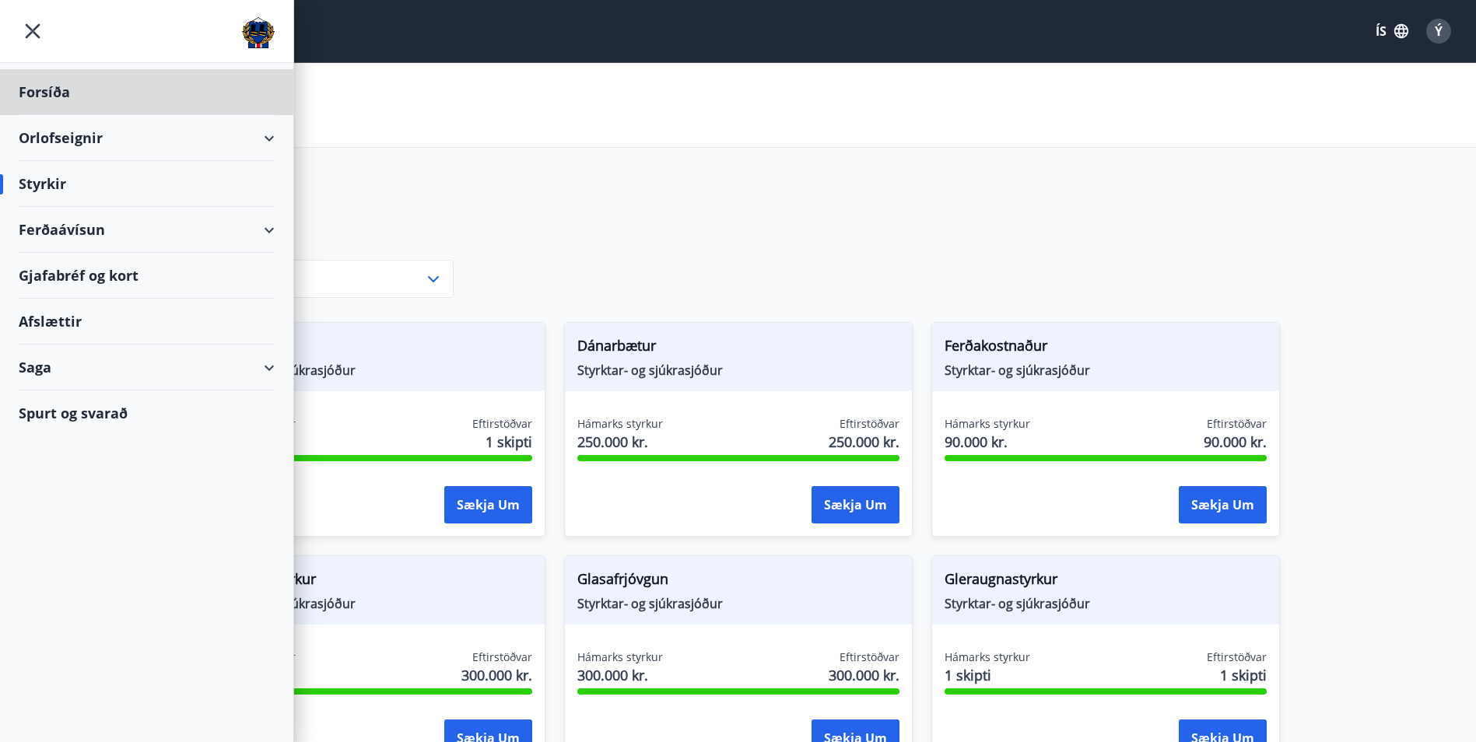
click at [107, 198] on div "Styrkir" at bounding box center [147, 184] width 256 height 46
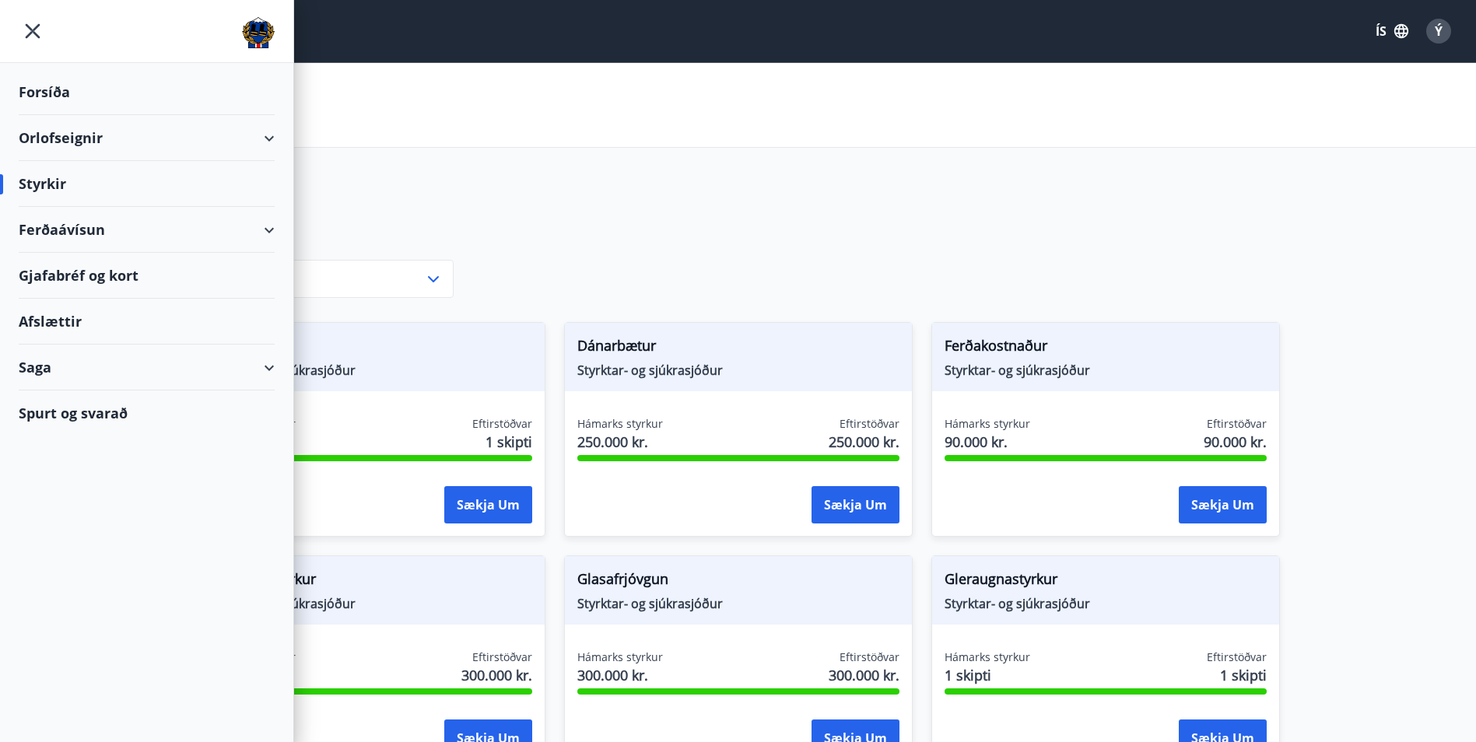
click at [92, 194] on div "Styrkir" at bounding box center [147, 184] width 256 height 46
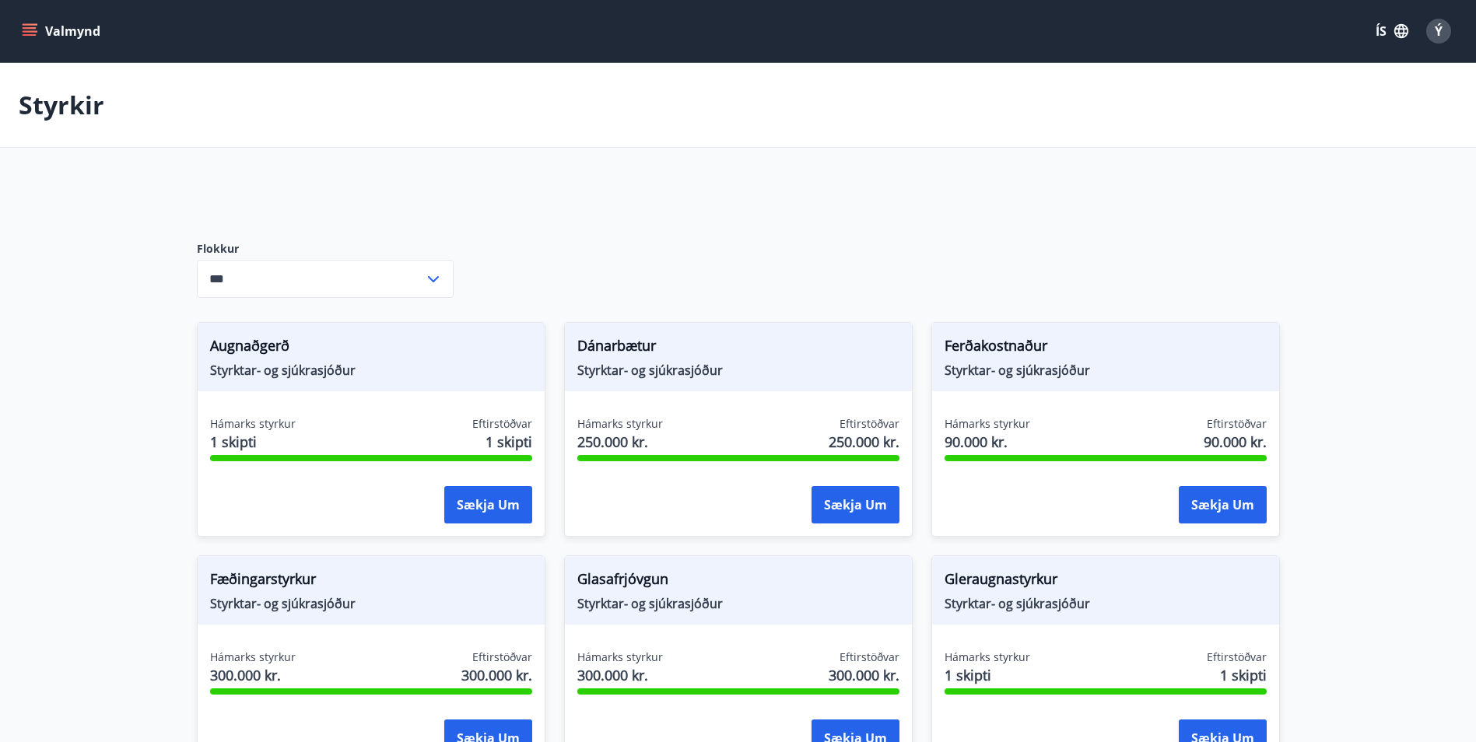
click at [1435, 29] on span "Ý" at bounding box center [1439, 31] width 8 height 17
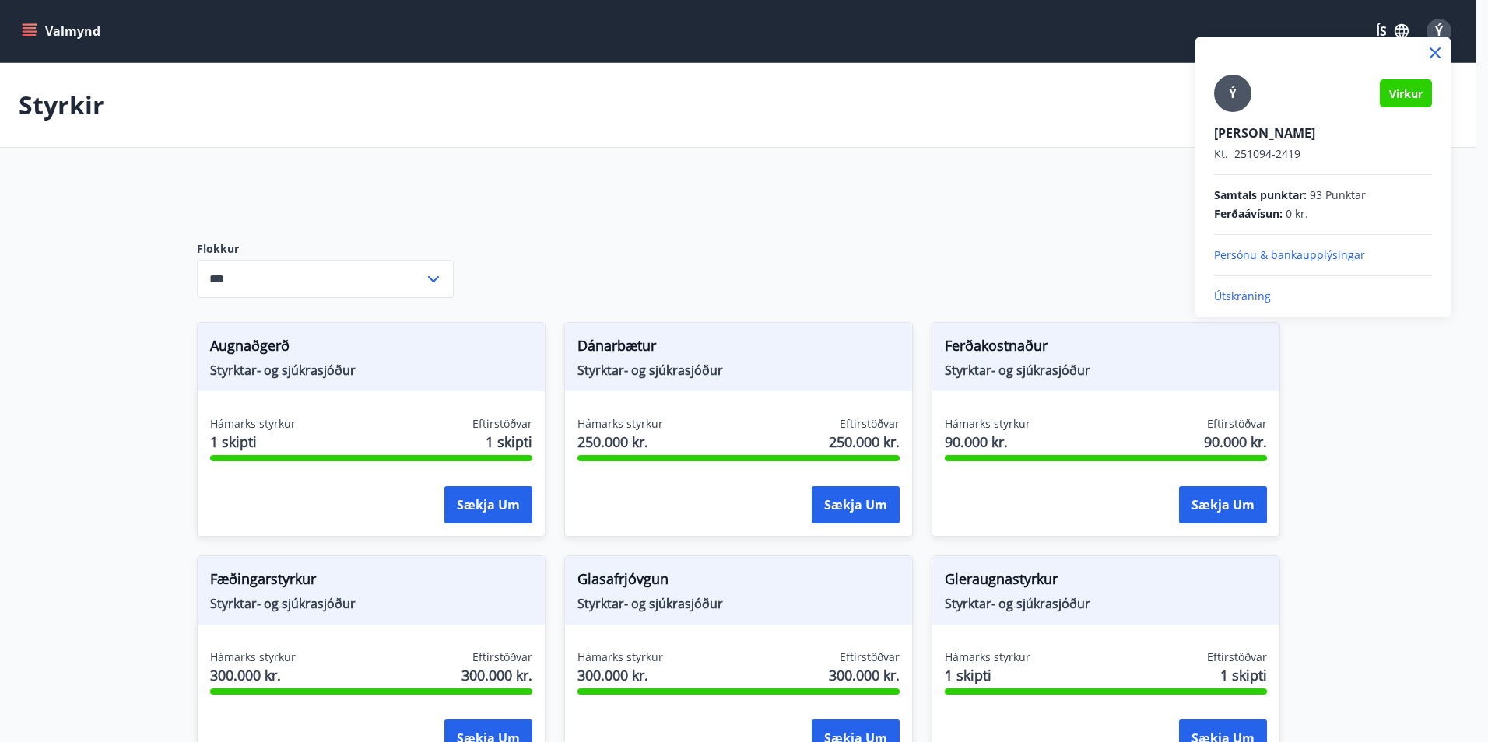
click at [1219, 97] on div "Ý" at bounding box center [1232, 93] width 37 height 37
click at [1219, 114] on input "Ý" at bounding box center [1320, 122] width 212 height 16
click at [661, 149] on div at bounding box center [744, 371] width 1488 height 742
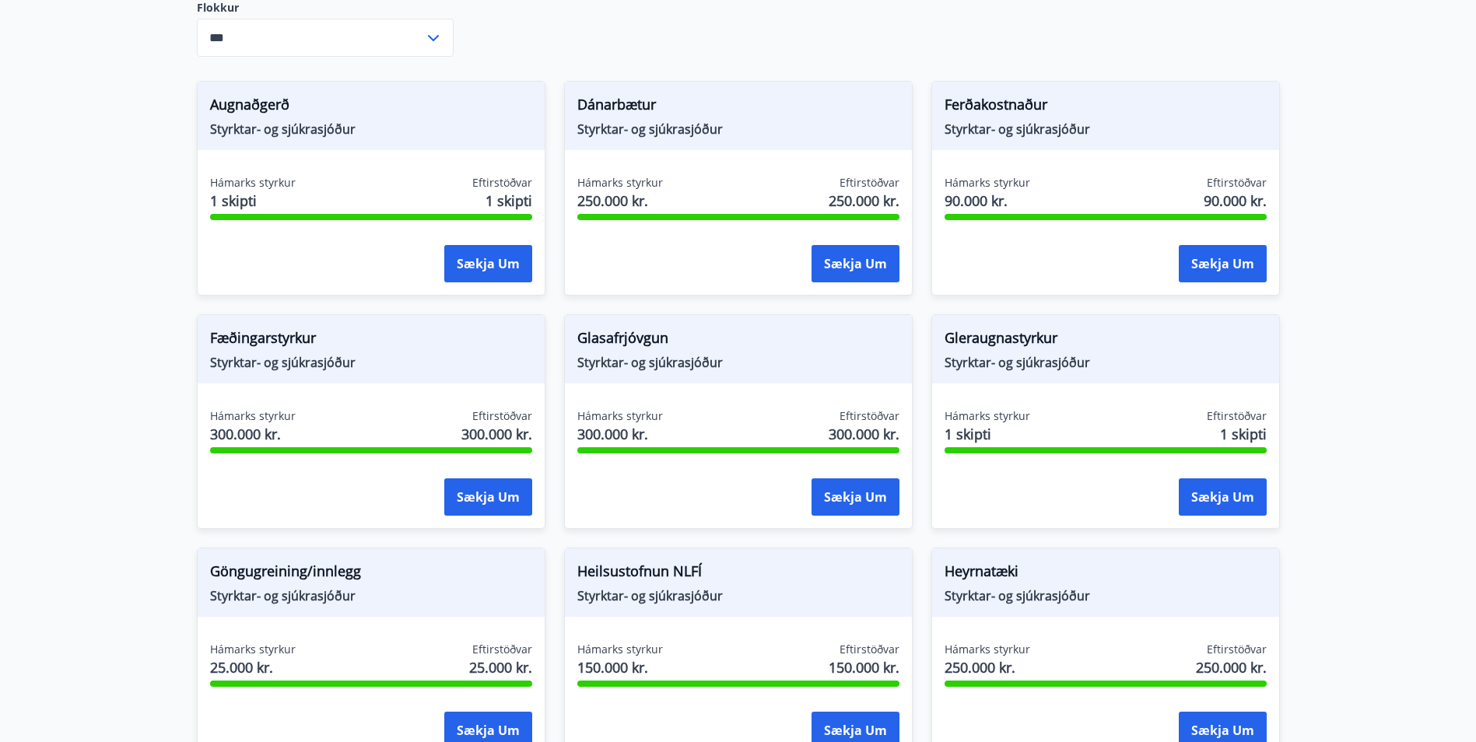
scroll to position [233, 0]
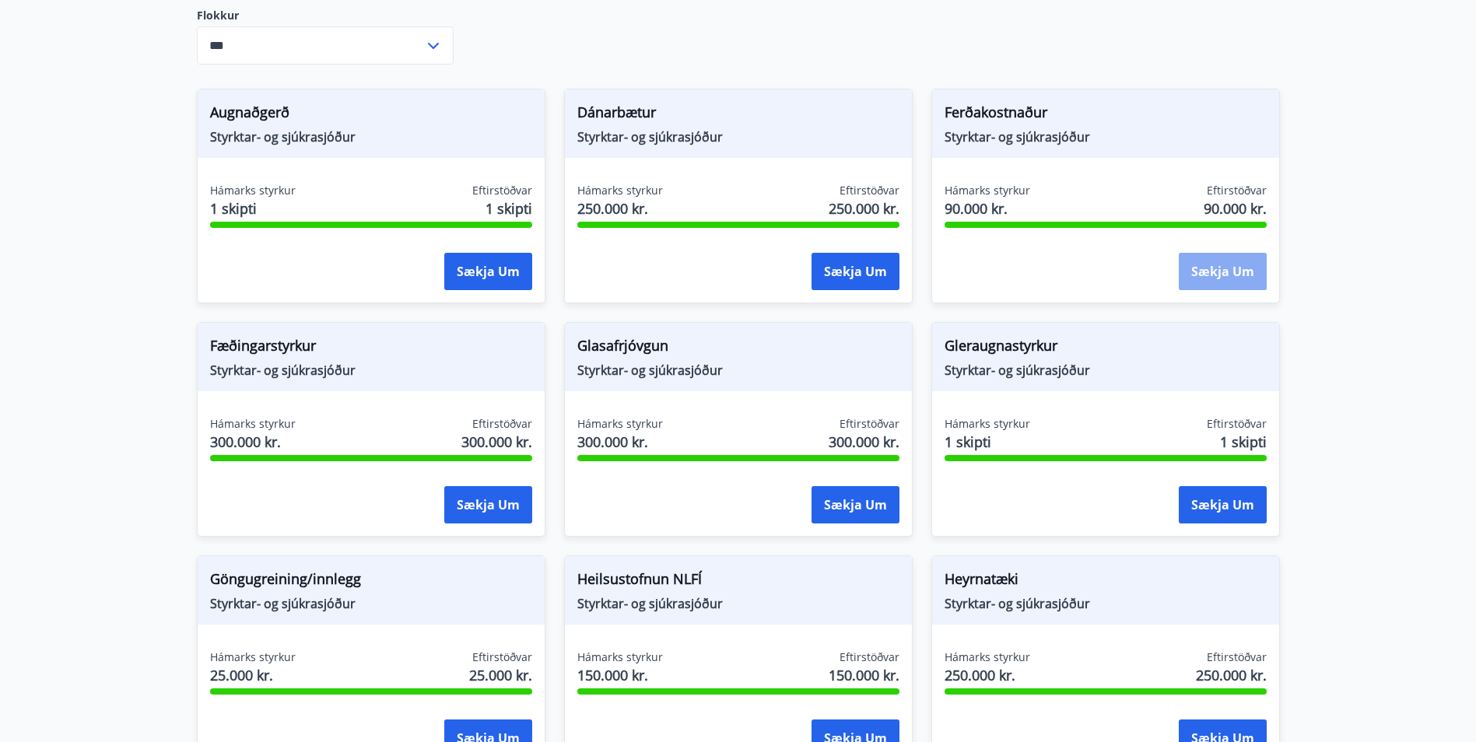
click at [1219, 285] on button "Sækja um" at bounding box center [1223, 271] width 88 height 37
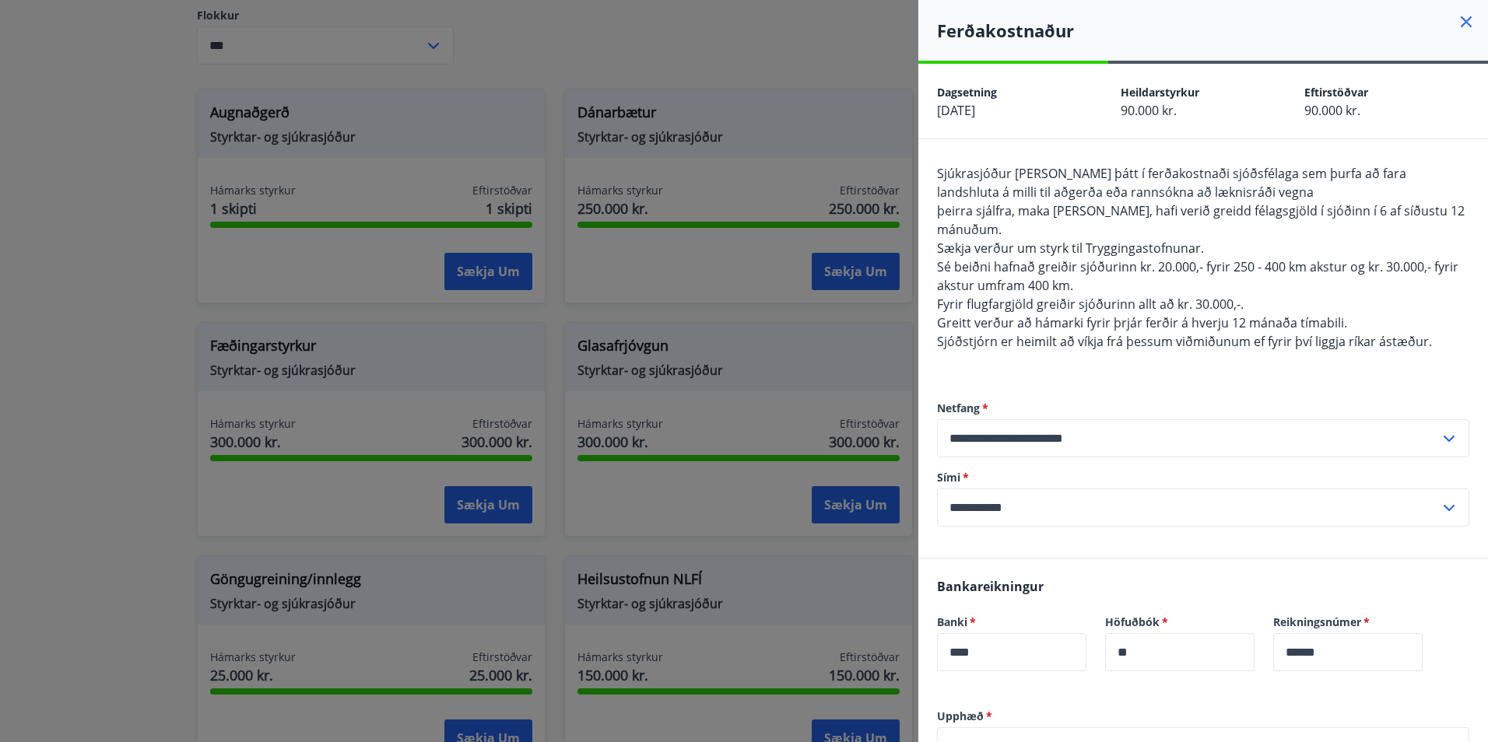
click at [1457, 23] on icon at bounding box center [1466, 21] width 19 height 19
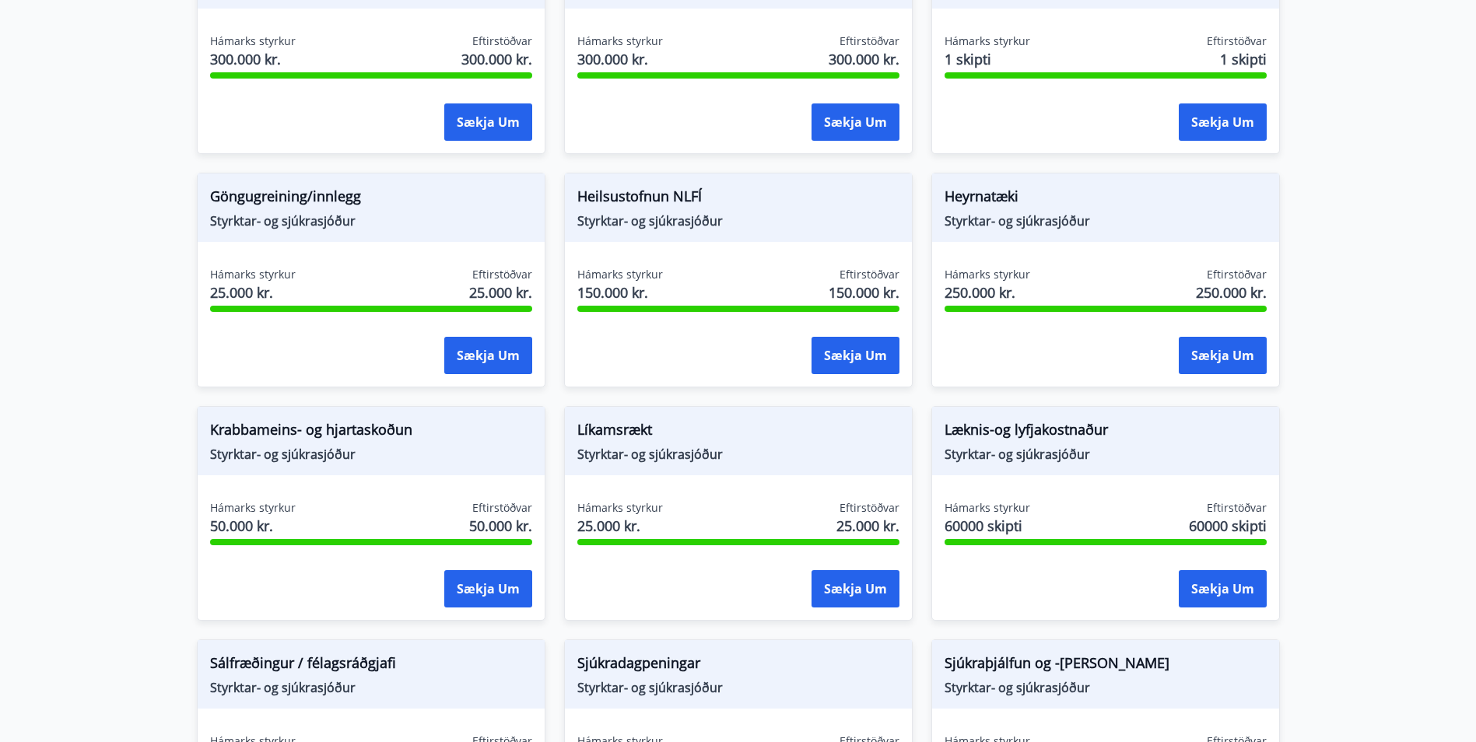
scroll to position [644, 0]
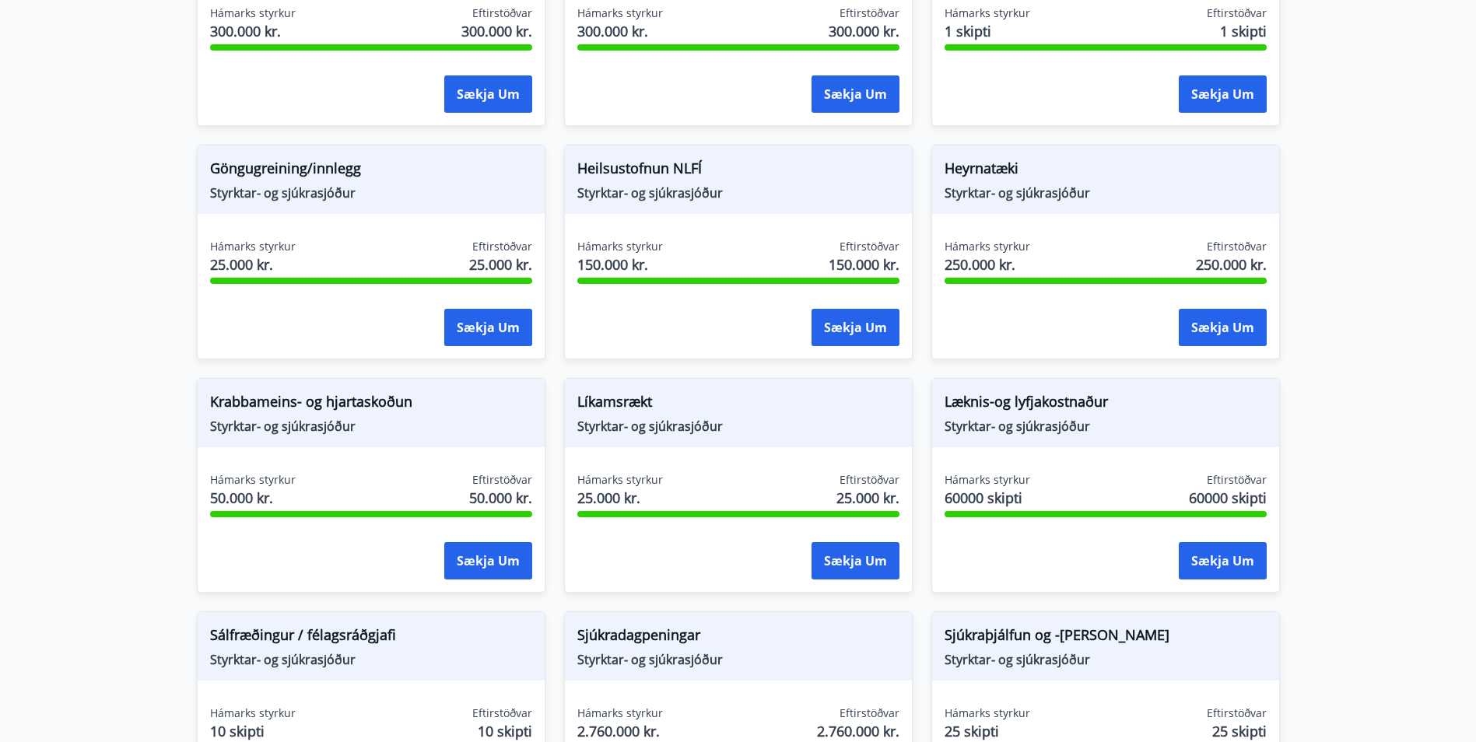
click at [605, 400] on span "Líkamsrækt" at bounding box center [738, 404] width 322 height 26
click at [861, 574] on button "Sækja um" at bounding box center [856, 560] width 88 height 37
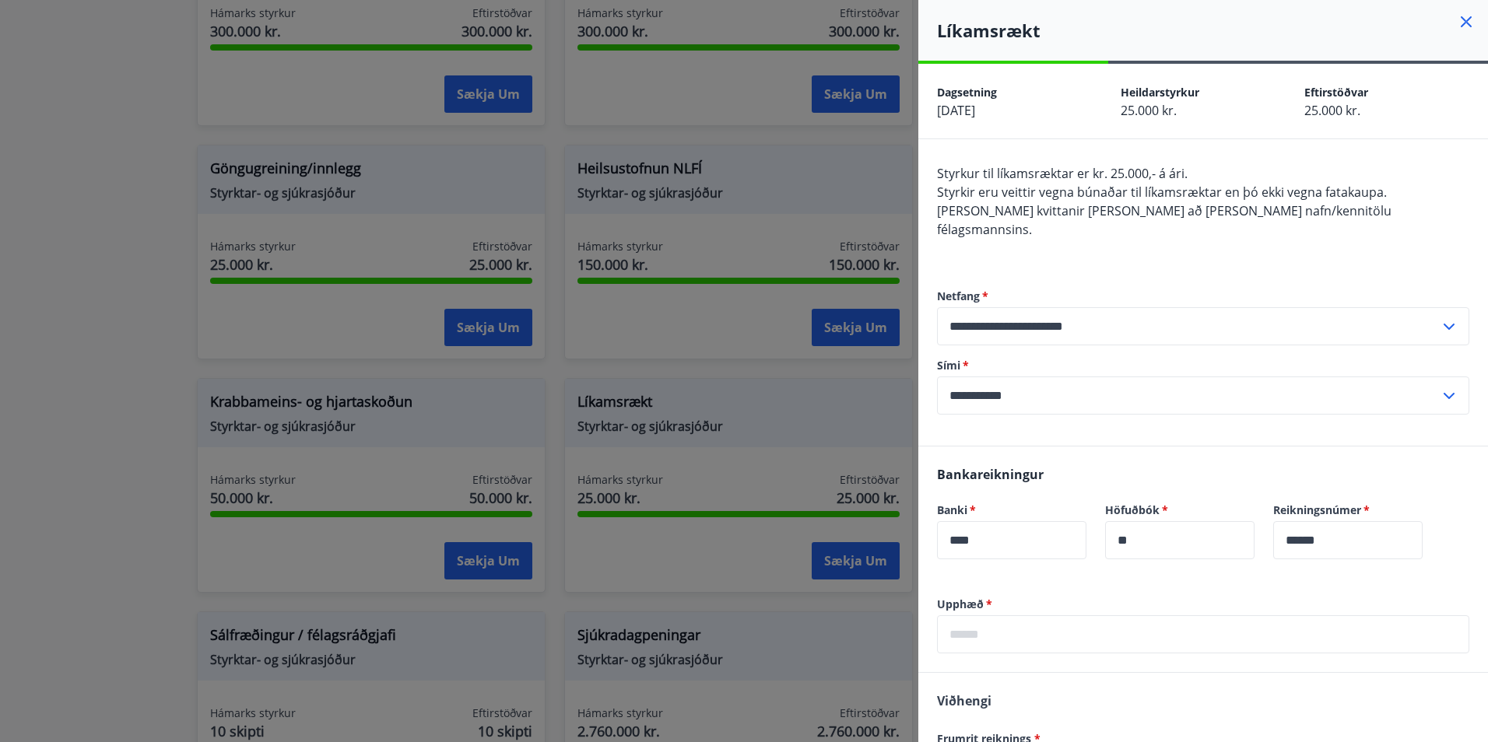
click at [1461, 26] on icon at bounding box center [1466, 21] width 11 height 11
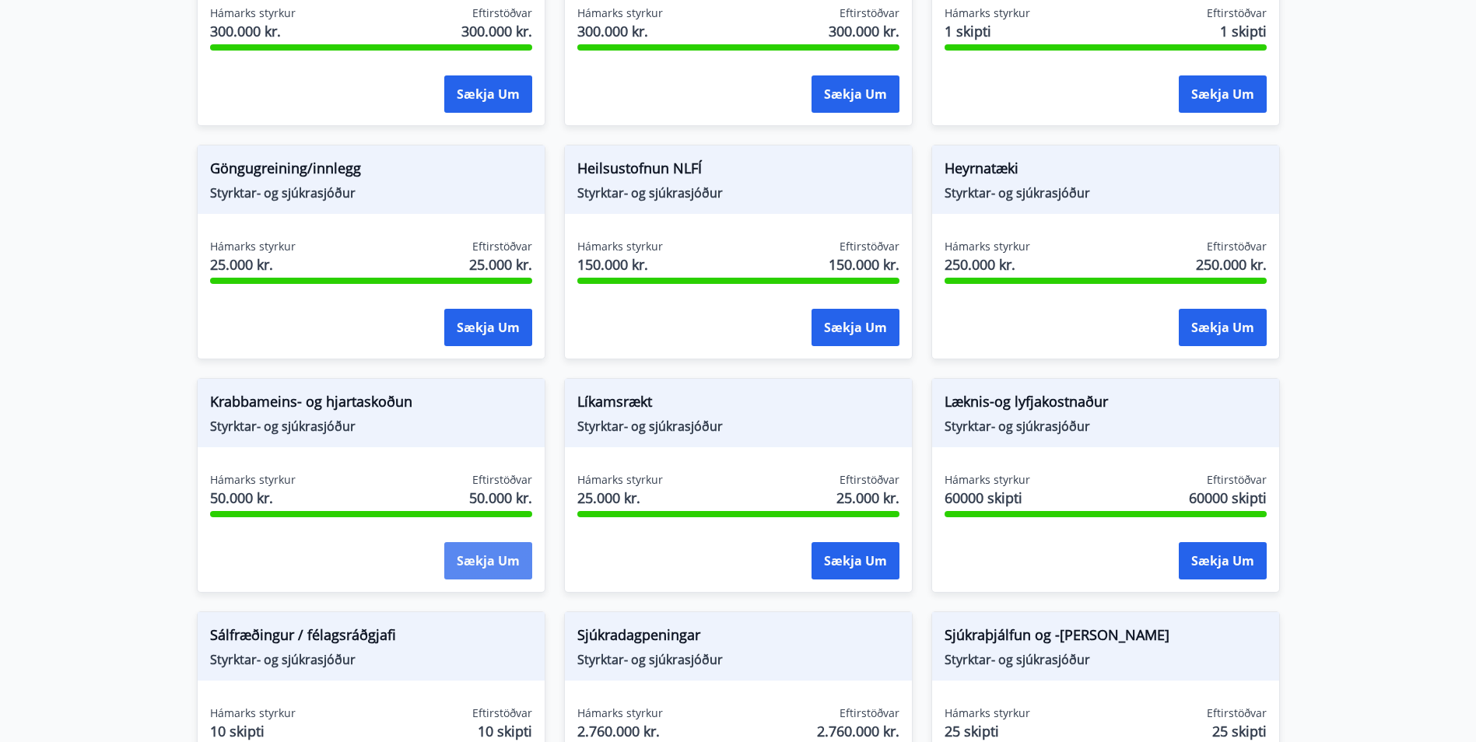
click at [481, 563] on button "Sækja um" at bounding box center [488, 560] width 88 height 37
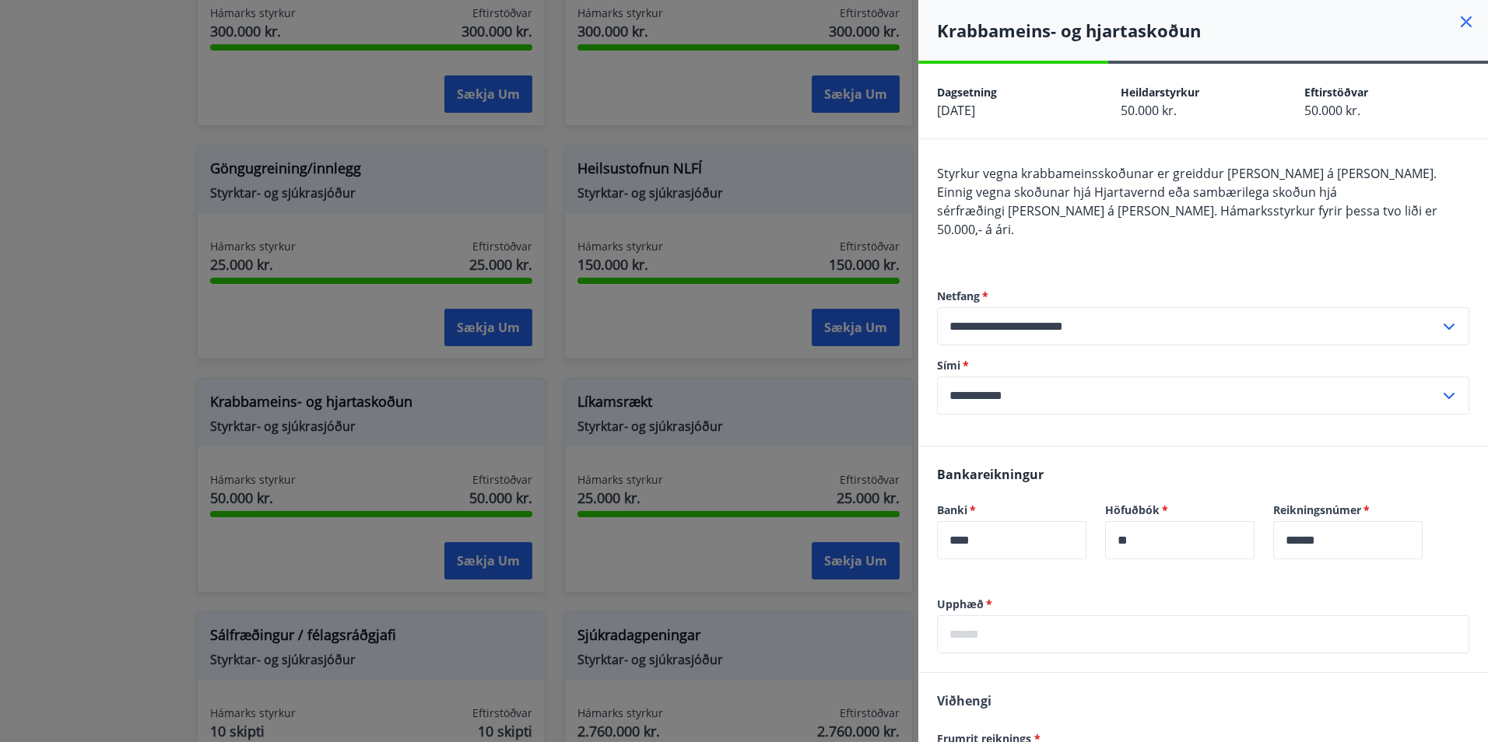
click at [1457, 21] on icon at bounding box center [1466, 21] width 19 height 19
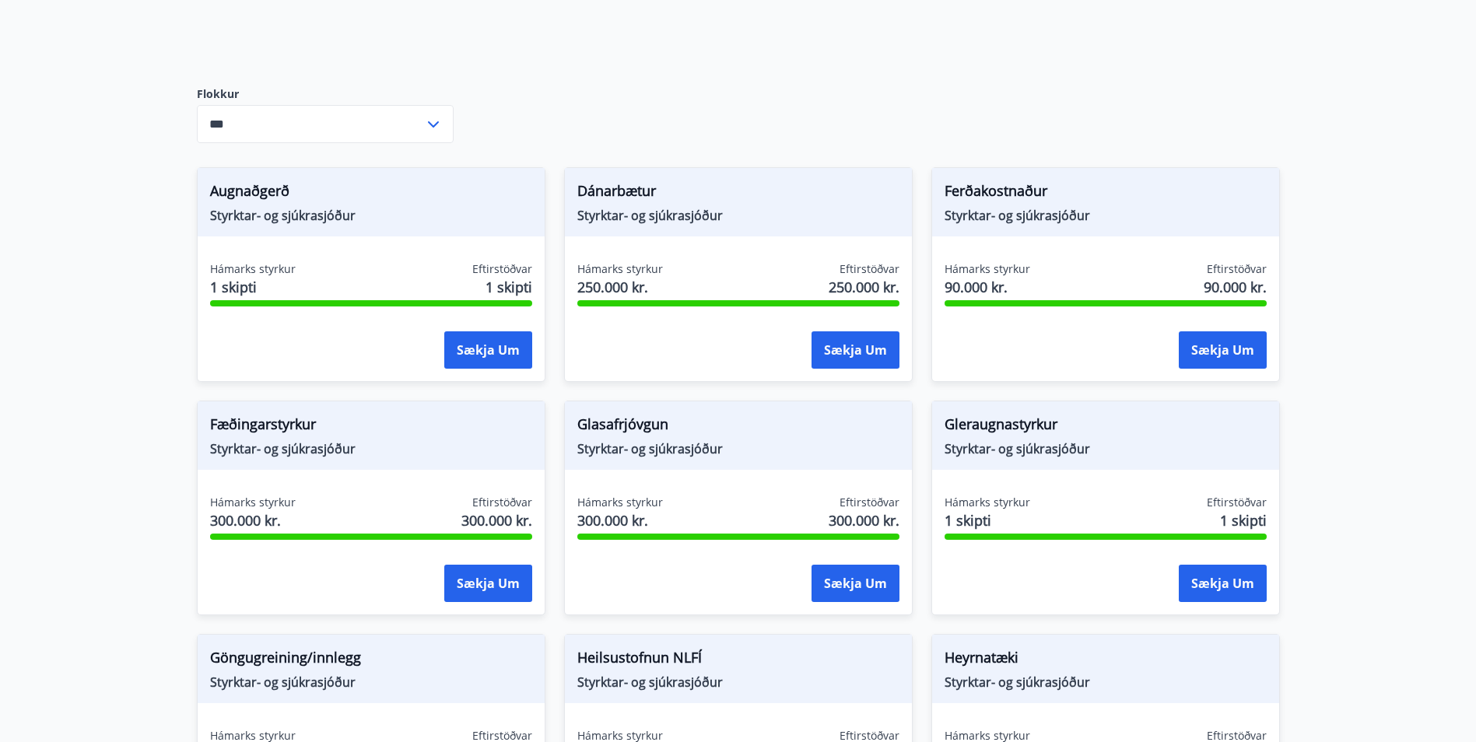
scroll to position [156, 0]
click at [1216, 590] on button "Sækja um" at bounding box center [1223, 582] width 88 height 37
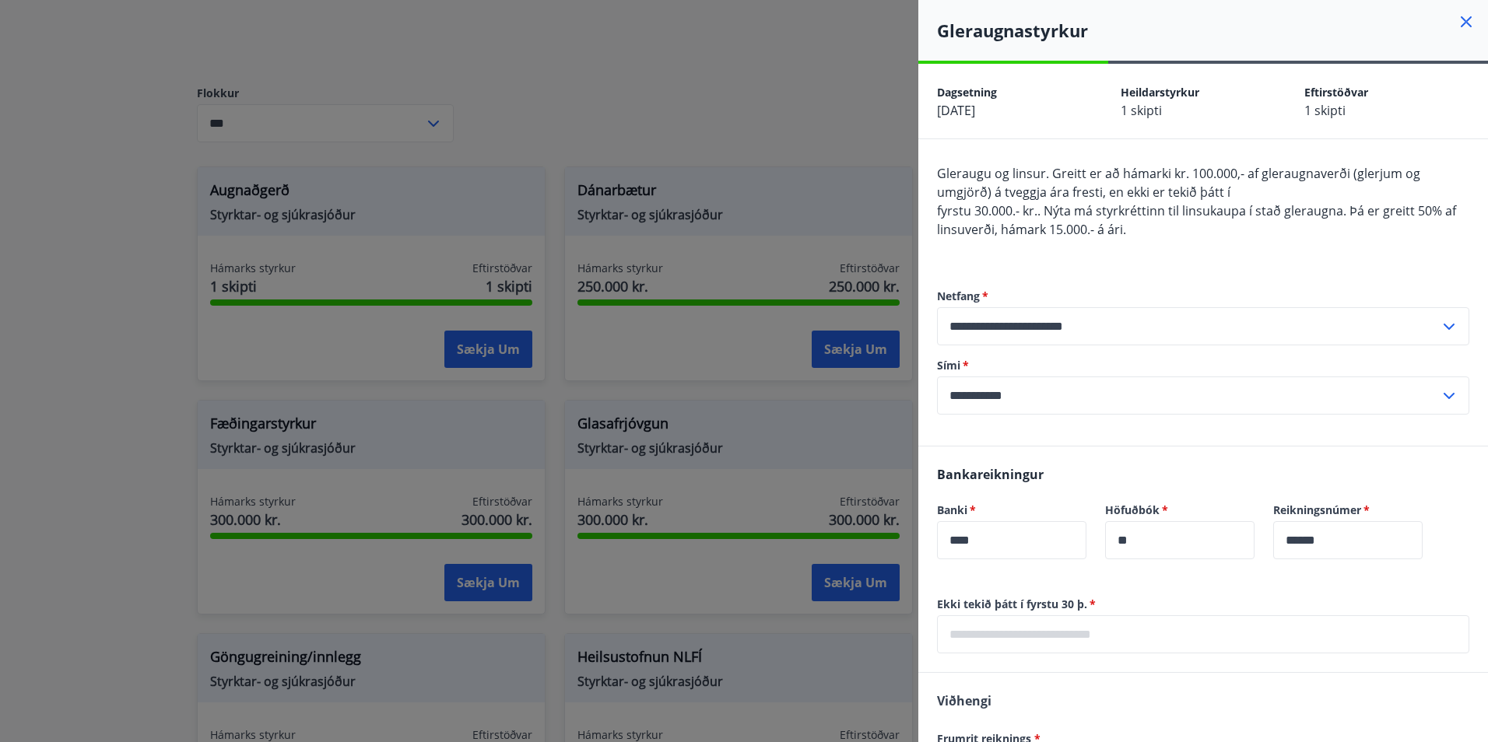
click at [1457, 16] on icon at bounding box center [1466, 21] width 19 height 19
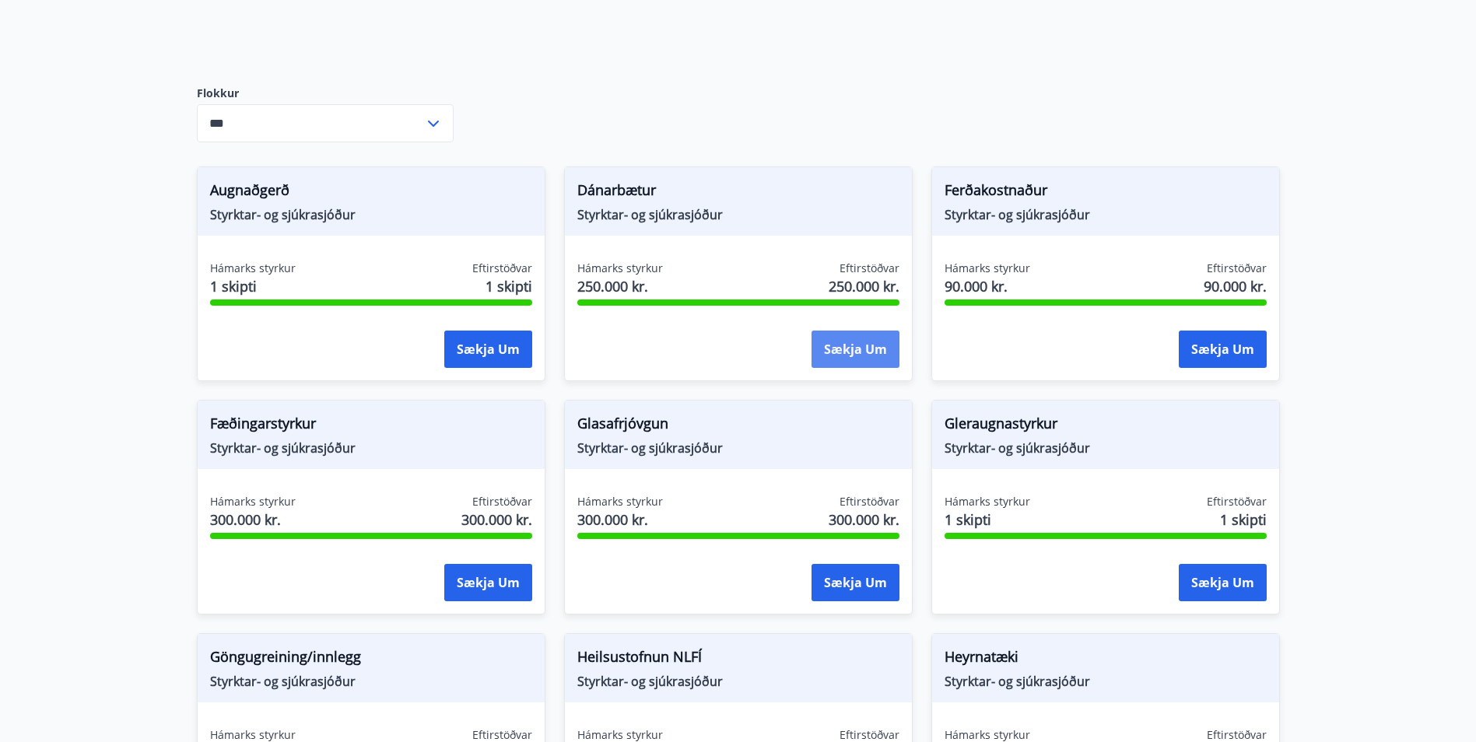
click at [874, 354] on button "Sækja um" at bounding box center [856, 349] width 88 height 37
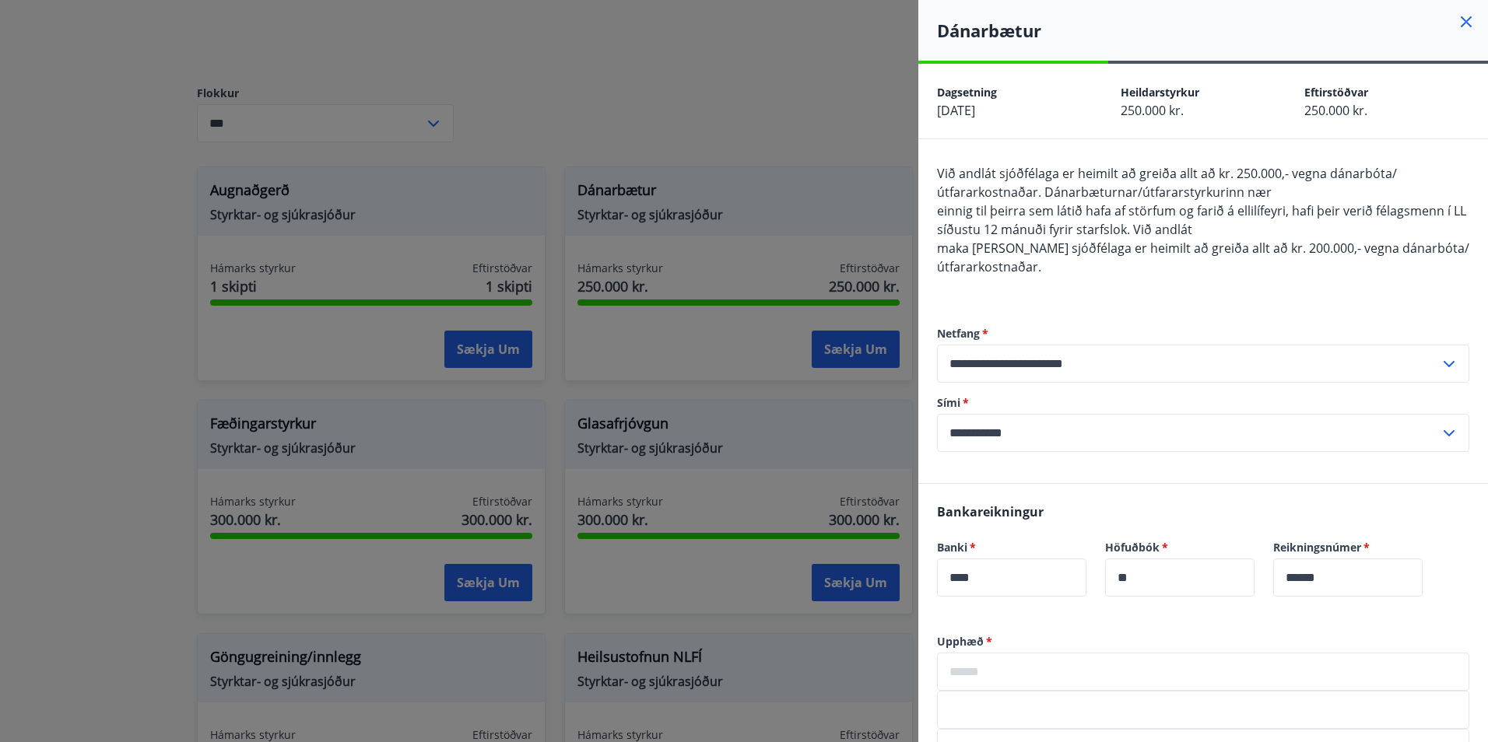
click at [1457, 28] on icon at bounding box center [1466, 21] width 19 height 19
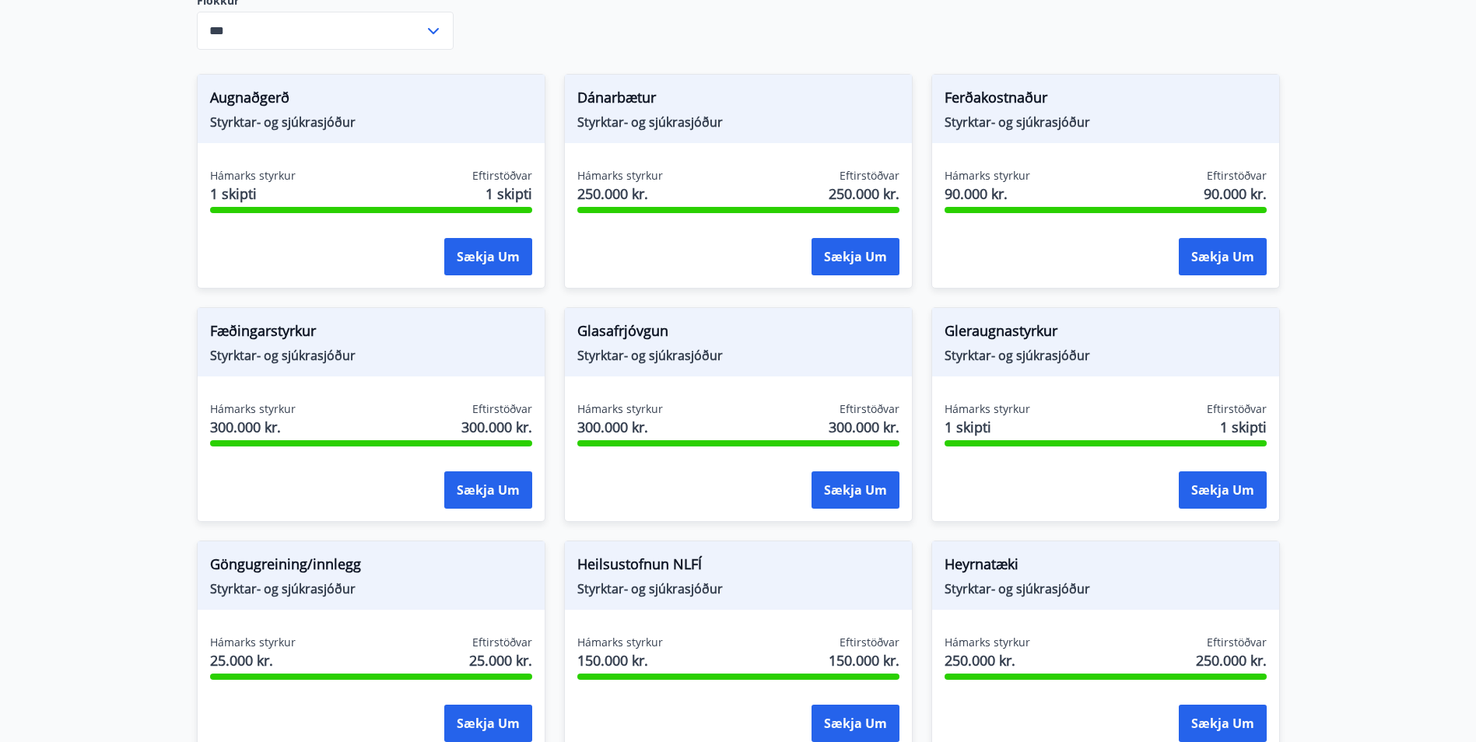
scroll to position [233, 0]
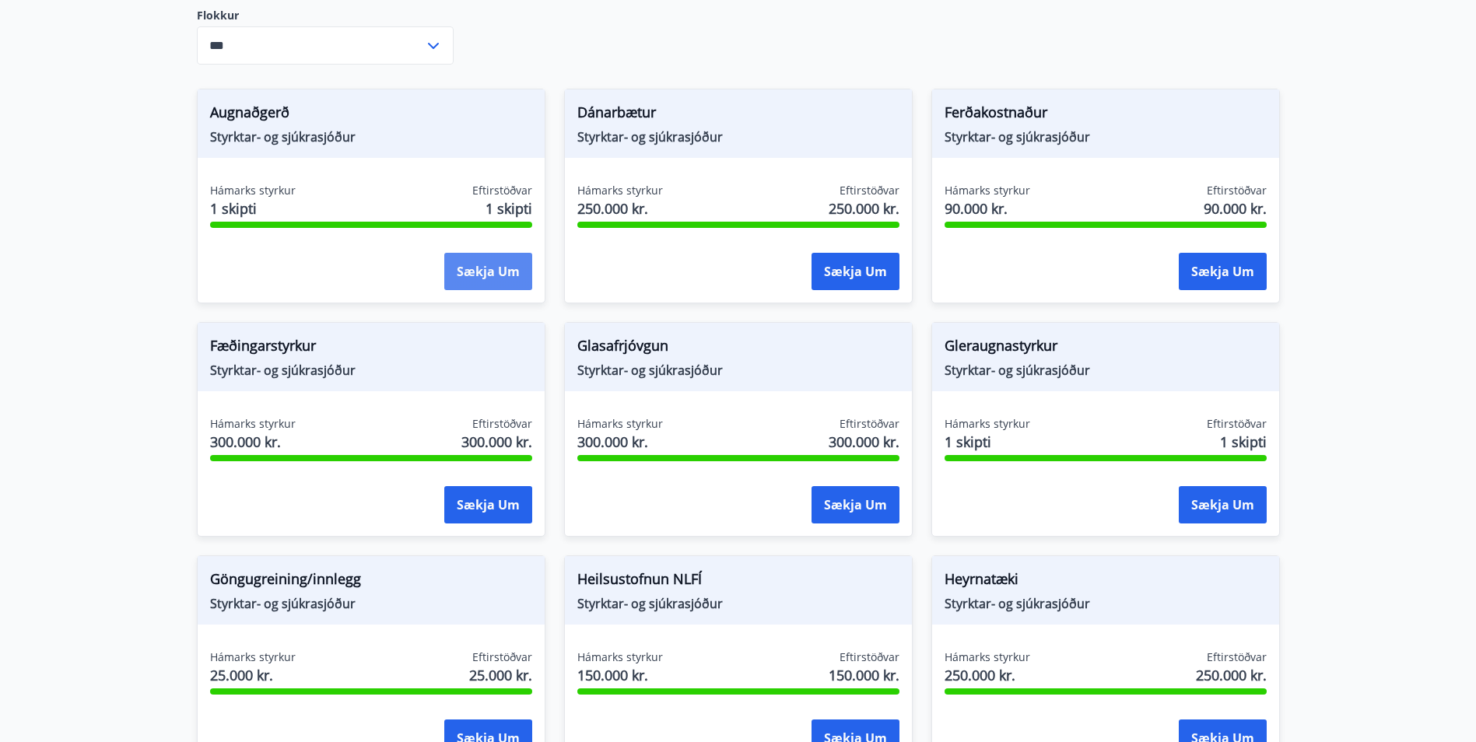
click at [500, 289] on button "Sækja um" at bounding box center [488, 271] width 88 height 37
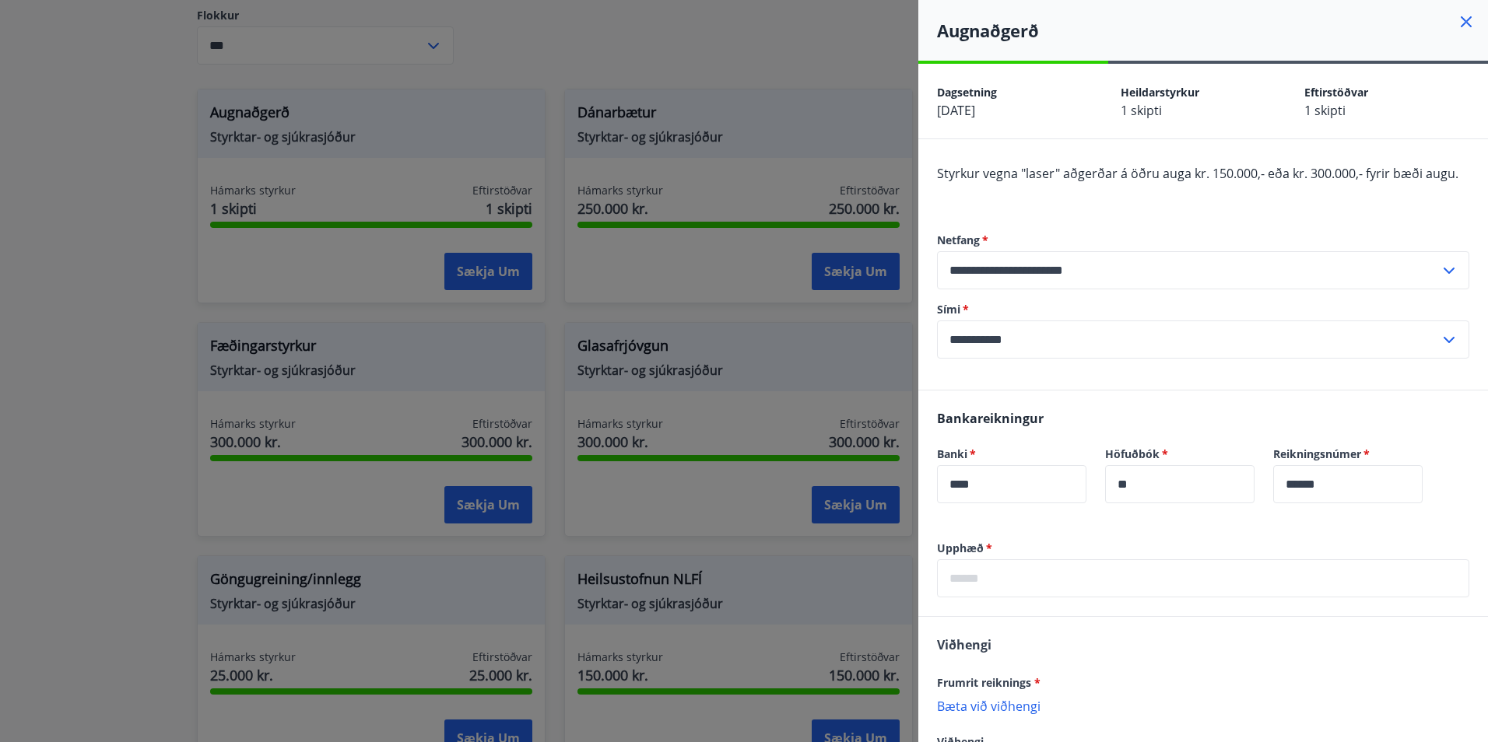
click at [1457, 27] on icon at bounding box center [1466, 21] width 19 height 19
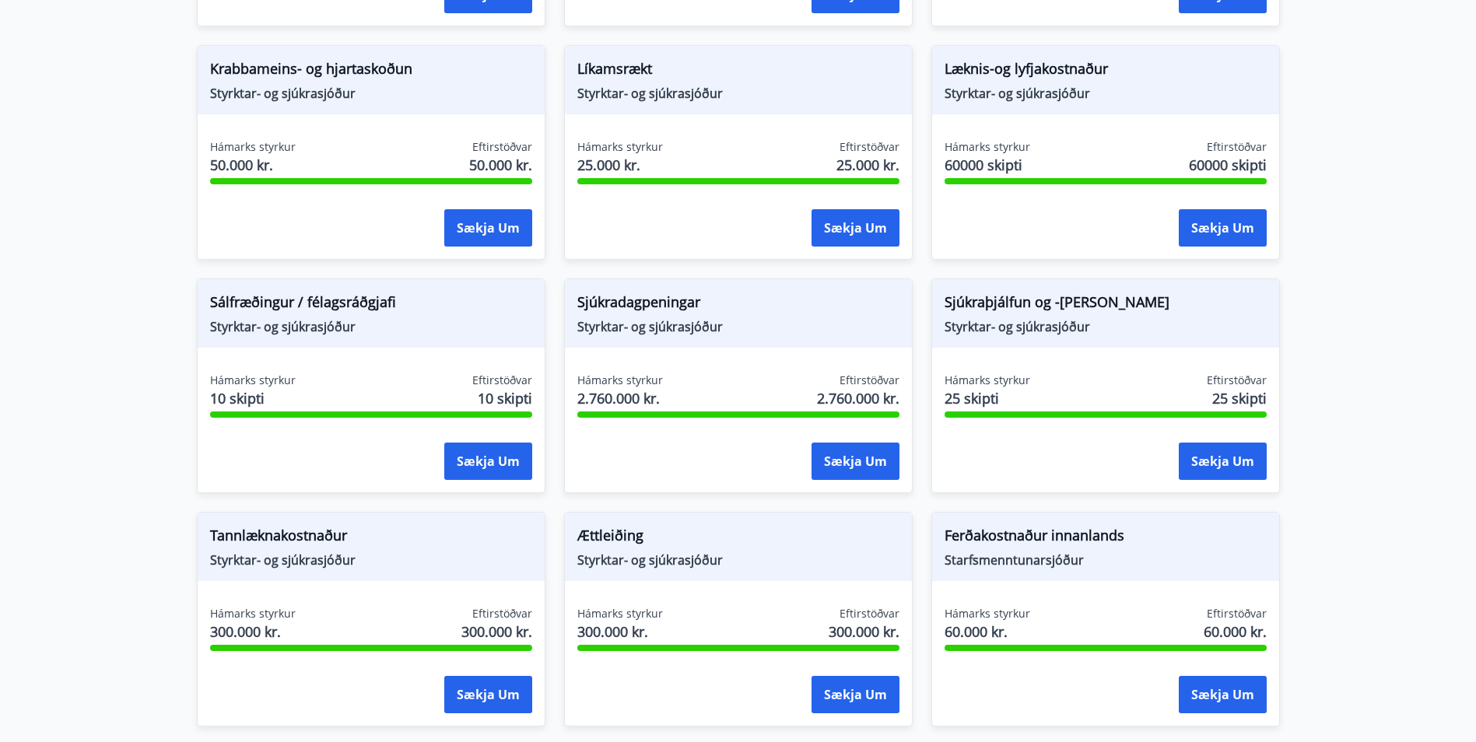
scroll to position [1012, 0]
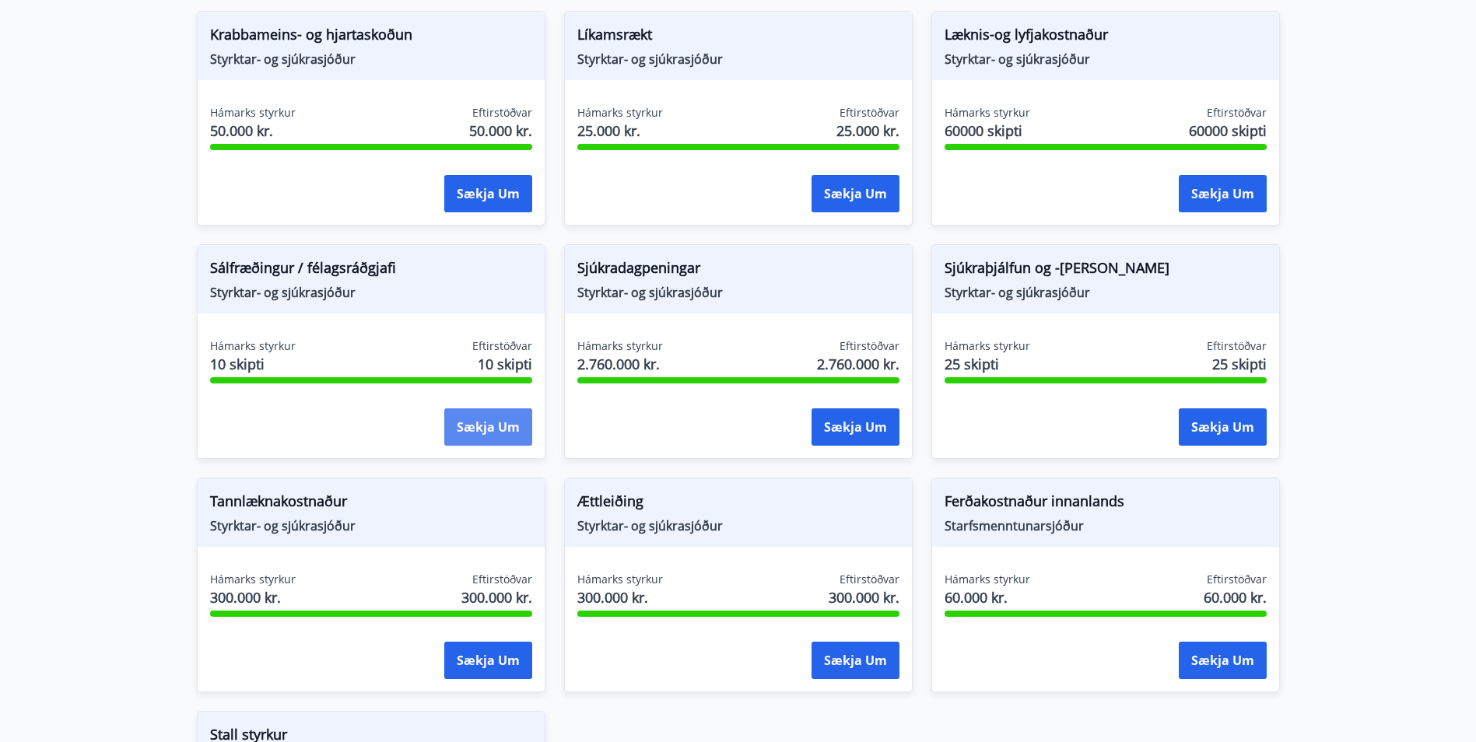
click at [476, 437] on button "Sækja um" at bounding box center [488, 427] width 88 height 37
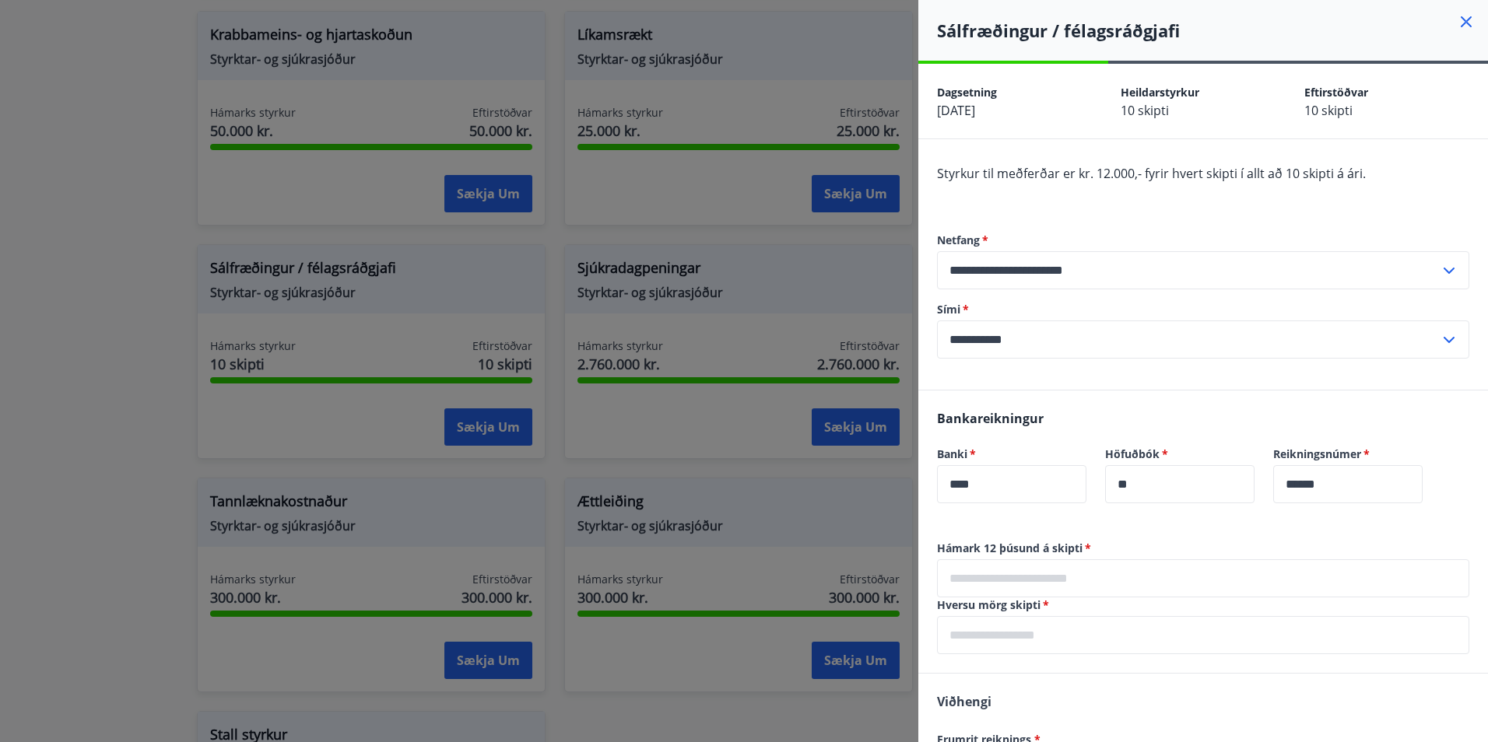
click at [1460, 23] on icon at bounding box center [1466, 21] width 19 height 19
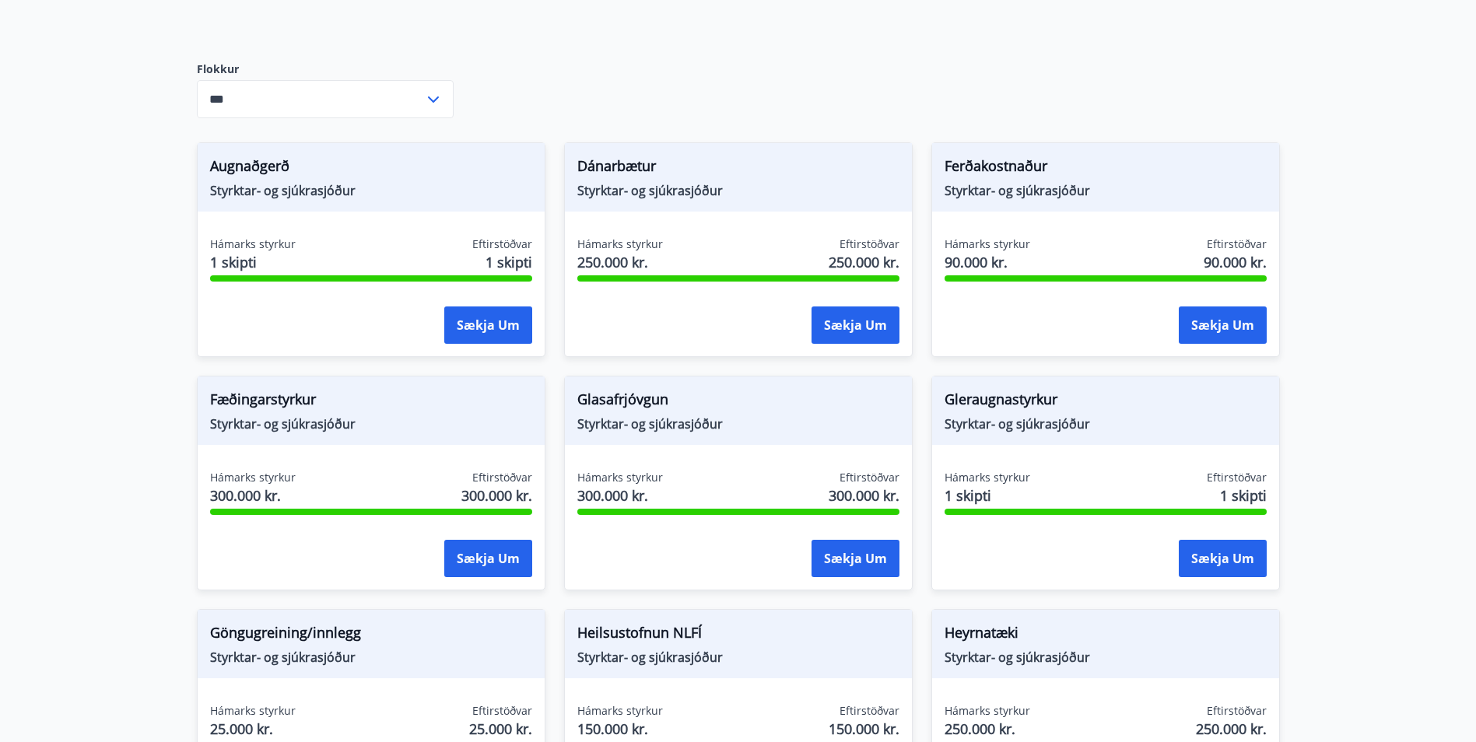
scroll to position [0, 0]
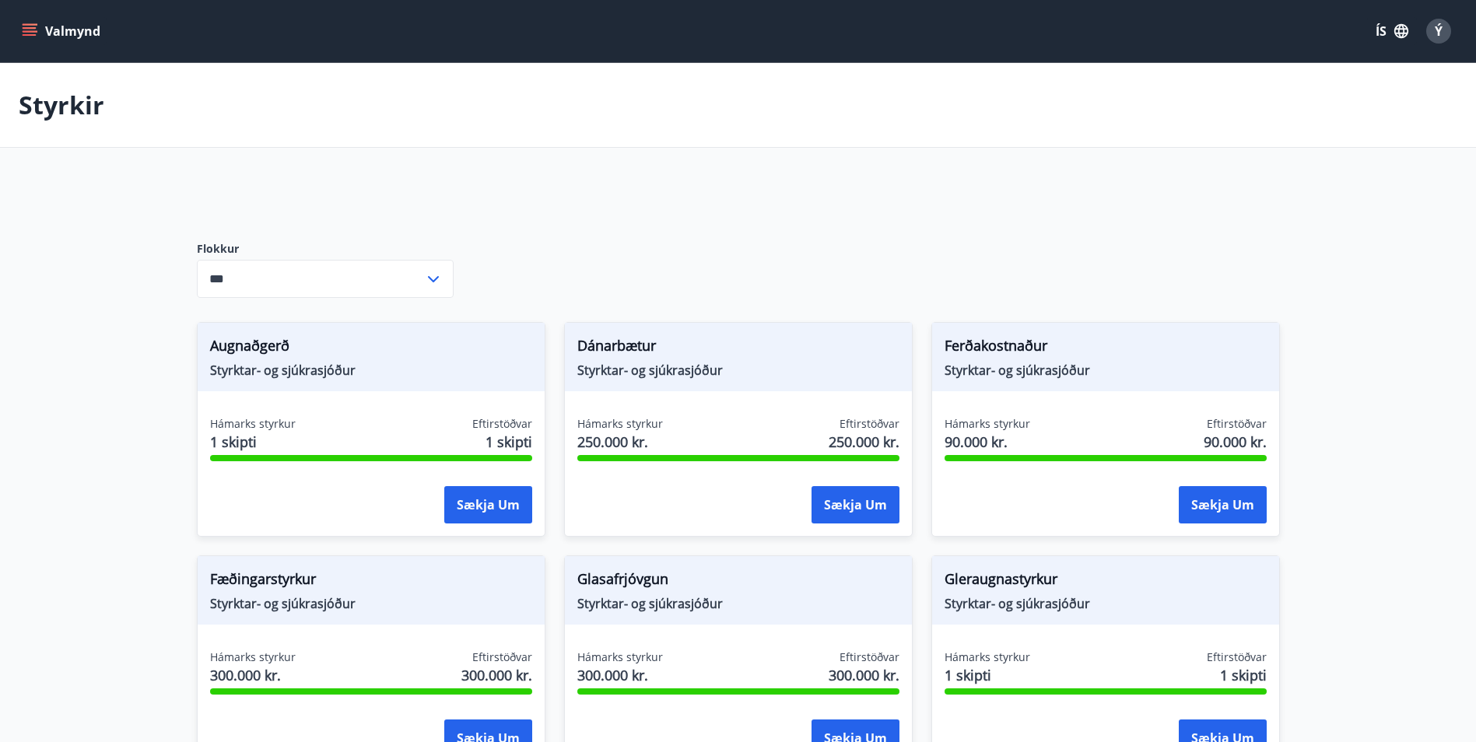
click at [40, 42] on button "Valmynd" at bounding box center [63, 31] width 88 height 28
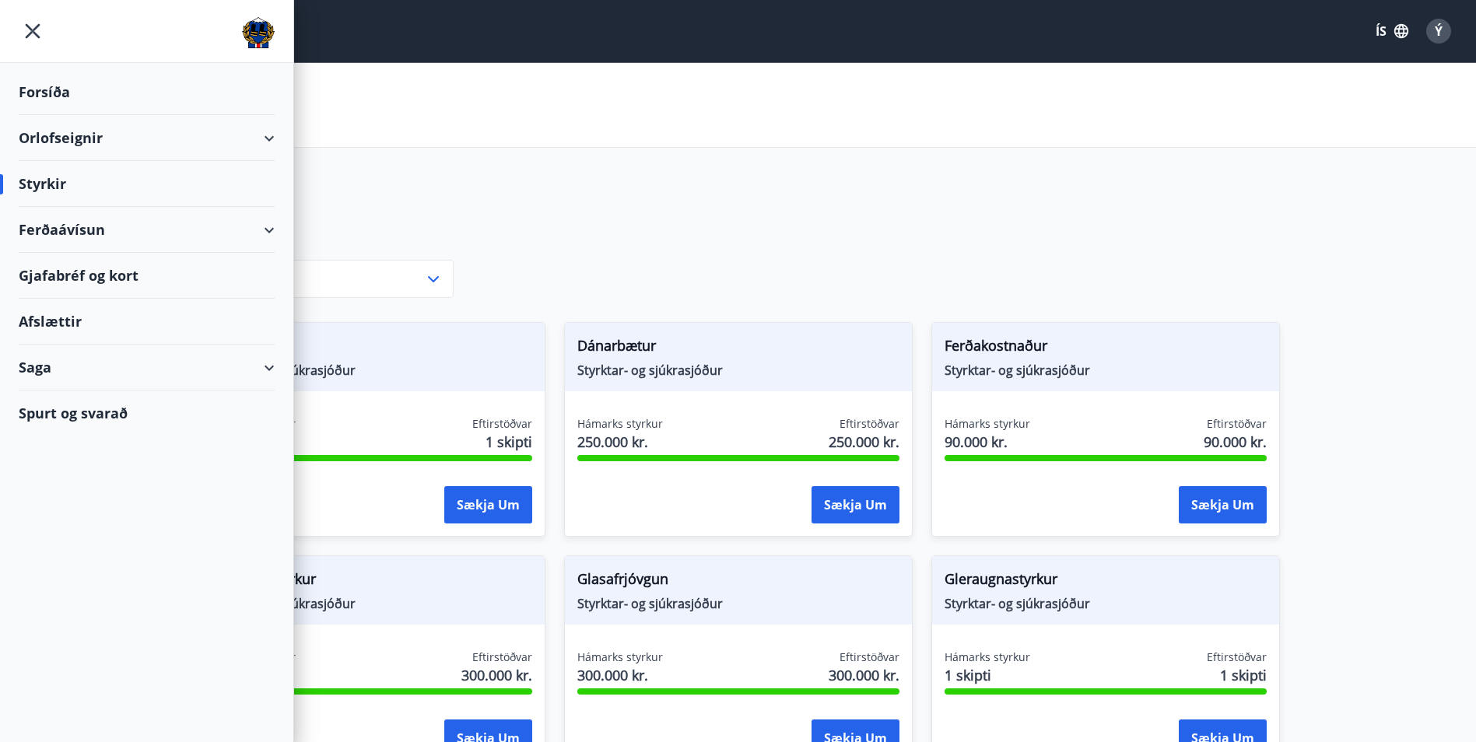
click at [115, 316] on div "Afslættir" at bounding box center [147, 322] width 256 height 46
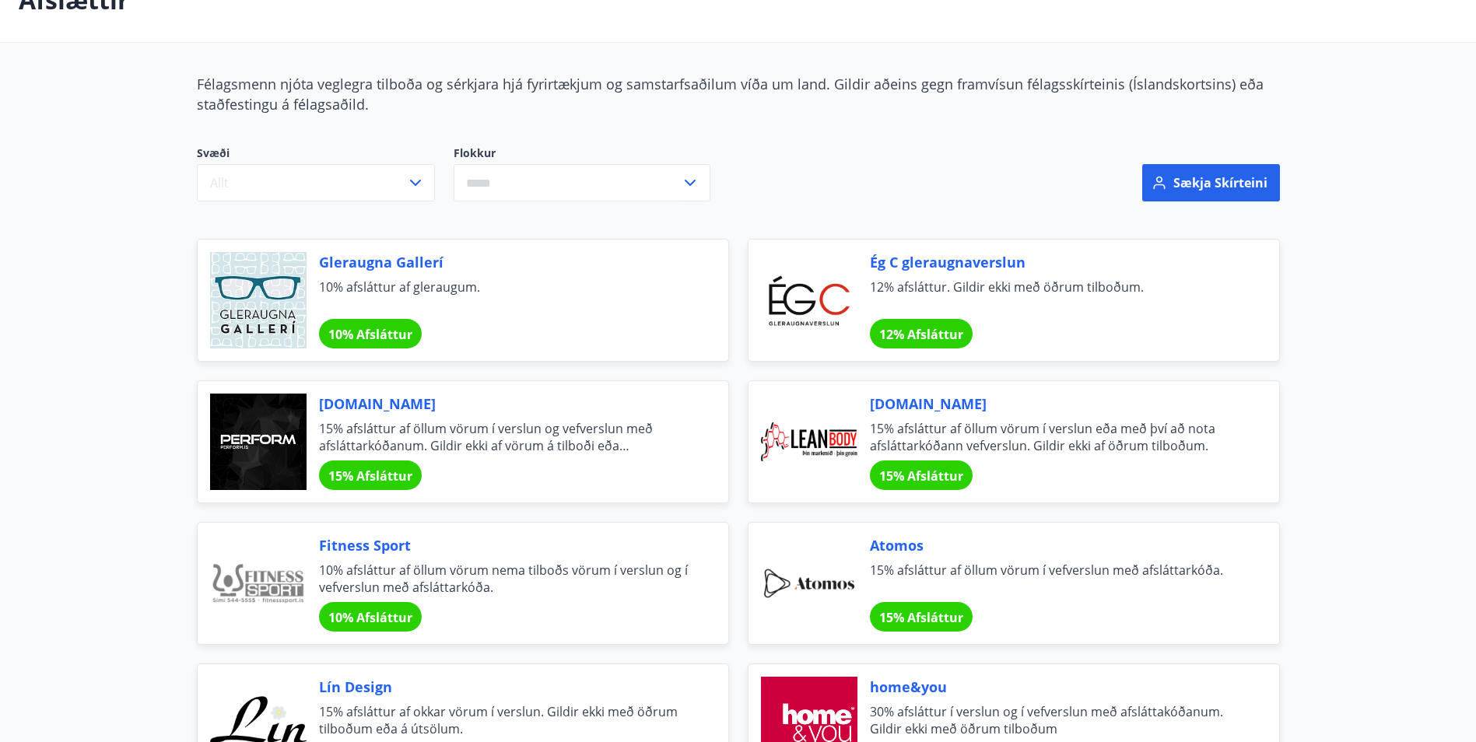
scroll to position [1, 0]
